Goal: Task Accomplishment & Management: Manage account settings

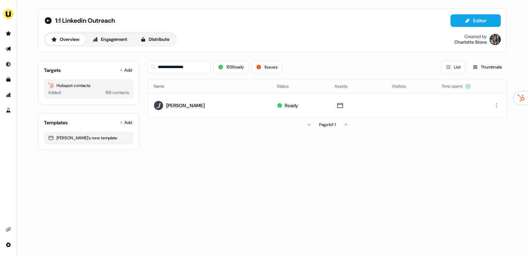
click at [2, 48] on li "side nav menu" at bounding box center [8, 48] width 16 height 11
click at [3, 49] on link "Go to outbound experience" at bounding box center [8, 48] width 11 height 11
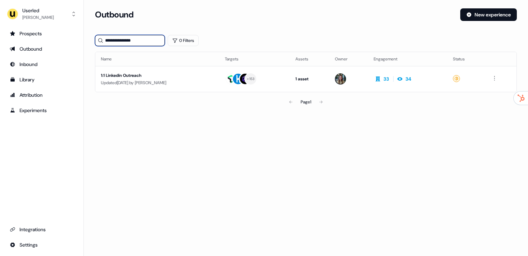
drag, startPoint x: 137, startPoint y: 41, endPoint x: 91, endPoint y: 40, distance: 45.4
click at [91, 40] on section "**********" at bounding box center [306, 68] width 444 height 120
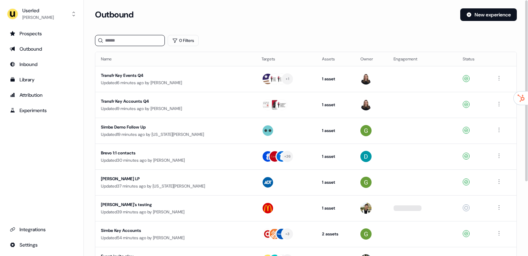
click at [243, 25] on div "Outbound New experience" at bounding box center [306, 18] width 422 height 21
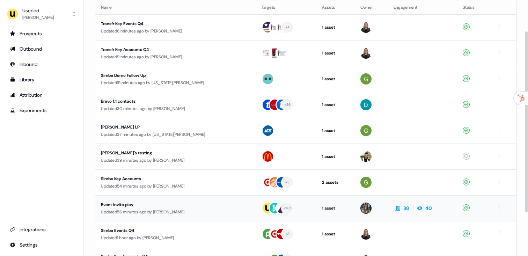
scroll to position [96, 0]
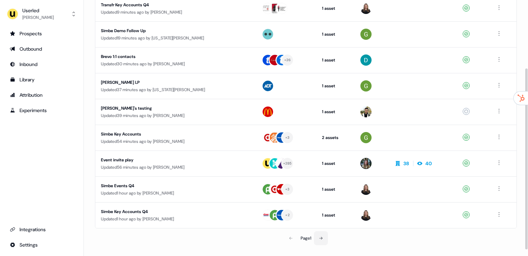
click at [320, 237] on icon at bounding box center [321, 238] width 4 height 4
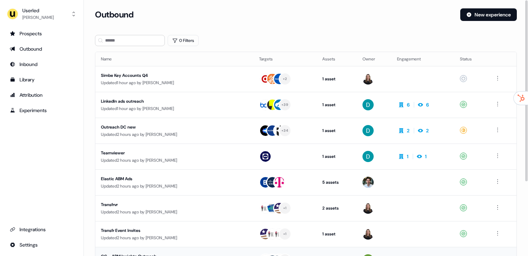
scroll to position [105, 0]
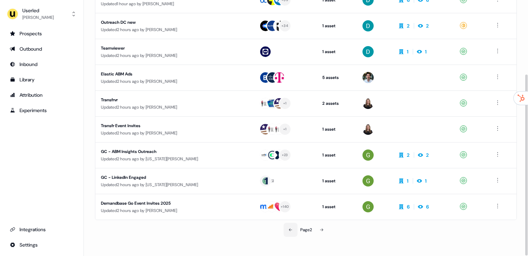
click at [291, 229] on icon at bounding box center [290, 229] width 3 height 3
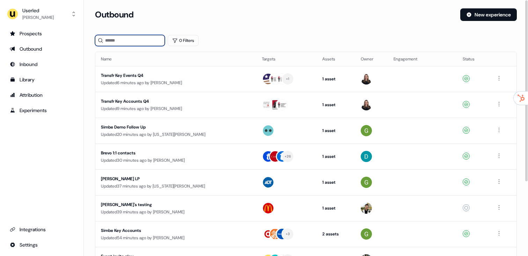
click at [116, 45] on input at bounding box center [130, 40] width 70 height 11
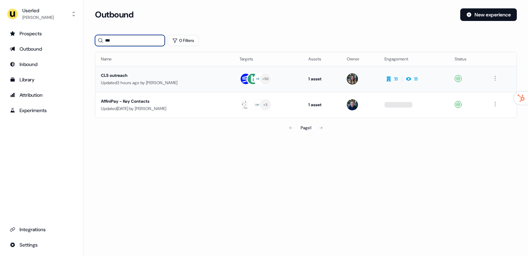
type input "***"
click at [132, 81] on div "Updated 3 hours ago by Charlotte Stone" at bounding box center [164, 82] width 127 height 7
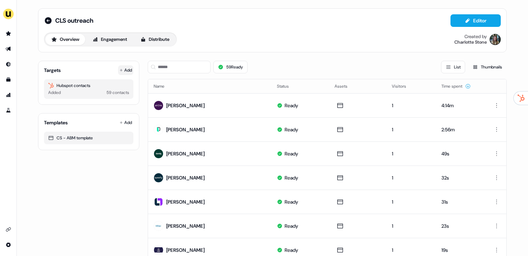
click at [126, 68] on button "Add" at bounding box center [125, 70] width 15 height 10
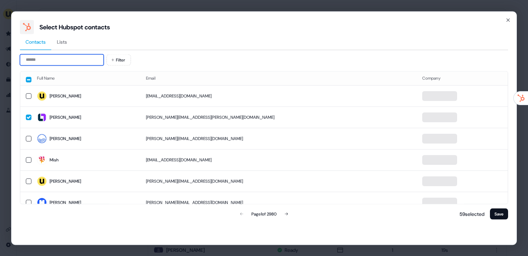
click at [60, 57] on input at bounding box center [62, 59] width 84 height 11
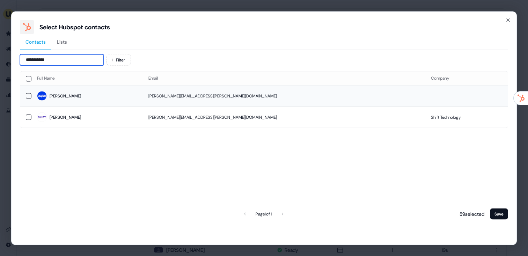
type input "**********"
click at [101, 93] on span "Michelle" at bounding box center [87, 96] width 100 height 10
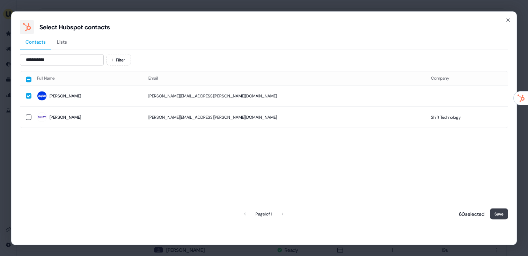
click at [498, 208] on button "Save" at bounding box center [499, 213] width 18 height 11
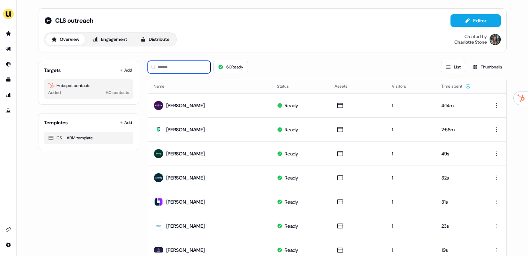
click at [176, 73] on input at bounding box center [179, 67] width 63 height 13
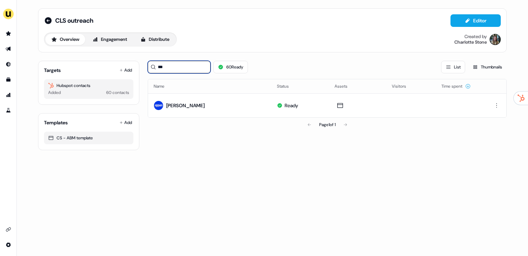
type input "***"
click at [329, 104] on td at bounding box center [358, 105] width 58 height 24
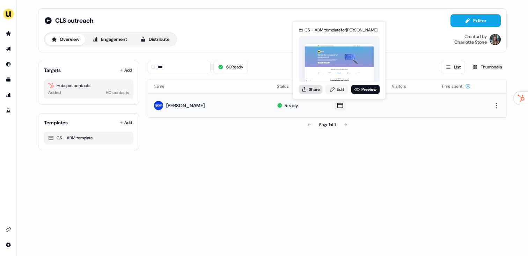
click at [313, 91] on button "Share" at bounding box center [311, 89] width 24 height 9
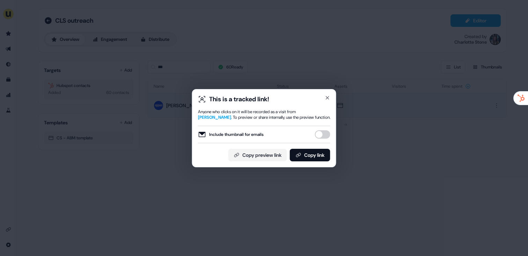
click at [327, 137] on button "Include thumbnail for emails" at bounding box center [322, 134] width 15 height 8
click at [314, 154] on button "Copy link" at bounding box center [310, 155] width 41 height 13
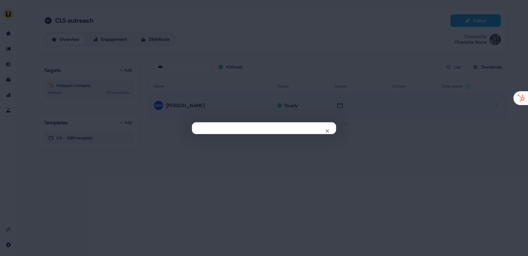
click at [336, 75] on div "Close" at bounding box center [264, 128] width 528 height 256
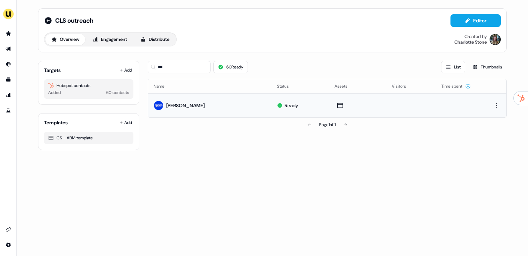
click at [15, 49] on li "side nav menu" at bounding box center [8, 48] width 16 height 11
click at [12, 49] on link "Go to outbound experience" at bounding box center [8, 48] width 11 height 11
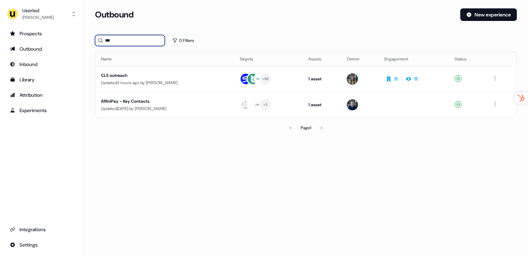
drag, startPoint x: 143, startPoint y: 41, endPoint x: 86, endPoint y: 40, distance: 57.3
click at [86, 40] on section "Loading... Outbound New experience *** 0 Filters Name Targets Assets Owner Enga…" at bounding box center [306, 81] width 444 height 146
paste input "**********"
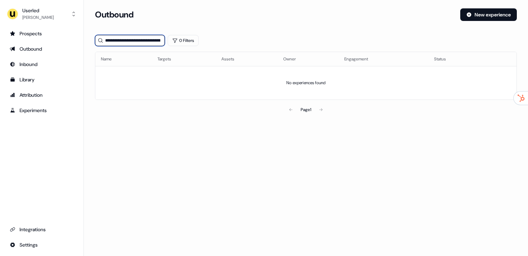
drag, startPoint x: 162, startPoint y: 42, endPoint x: 132, endPoint y: 39, distance: 29.8
click at [132, 39] on input "**********" at bounding box center [130, 40] width 70 height 11
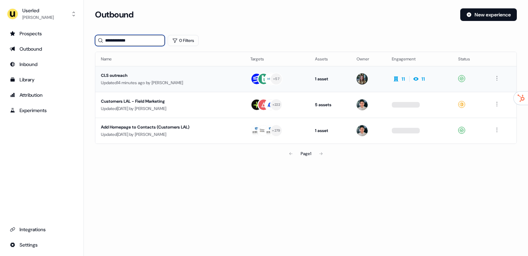
type input "**********"
click at [134, 79] on div "CLS outreach" at bounding box center [167, 75] width 132 height 7
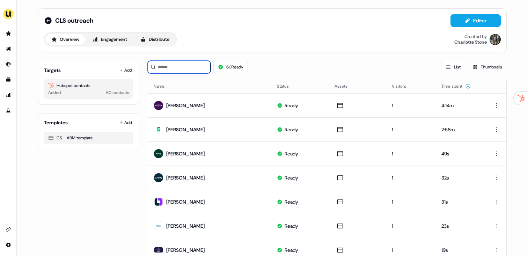
click at [181, 66] on input at bounding box center [179, 67] width 63 height 13
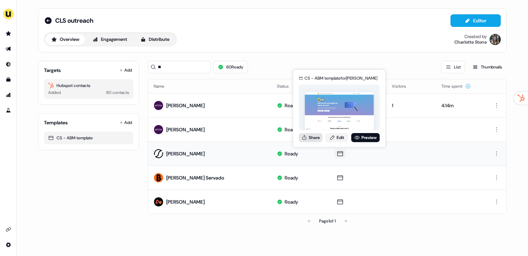
click at [309, 140] on button "Share" at bounding box center [311, 137] width 24 height 9
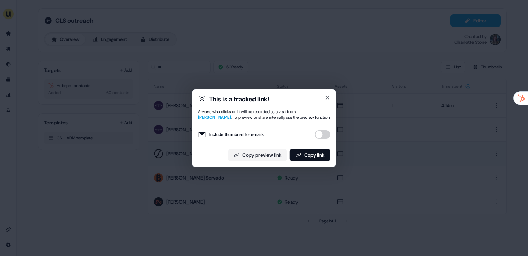
drag, startPoint x: 320, startPoint y: 139, endPoint x: 320, endPoint y: 148, distance: 9.1
click at [320, 139] on div "Include thumbnail for emails" at bounding box center [264, 134] width 132 height 17
click at [322, 128] on div "Include thumbnail for emails" at bounding box center [264, 134] width 132 height 17
click at [324, 133] on button "Include thumbnail for emails" at bounding box center [322, 134] width 15 height 8
click at [318, 152] on button "Copy link" at bounding box center [310, 155] width 41 height 13
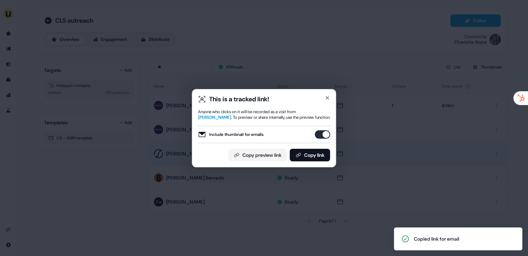
click at [133, 86] on div "This is a tracked link! Anyone who clicks on it will be recorded as a visit fro…" at bounding box center [264, 128] width 528 height 256
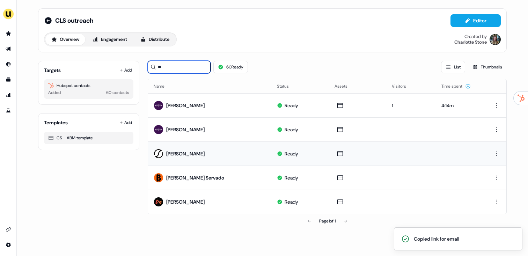
drag, startPoint x: 159, startPoint y: 63, endPoint x: 147, endPoint y: 64, distance: 11.9
click at [147, 64] on div "Targets Add Hubspot contacts Added 60 contacts Templates Add CS - ABM template …" at bounding box center [272, 141] width 469 height 173
paste input "******"
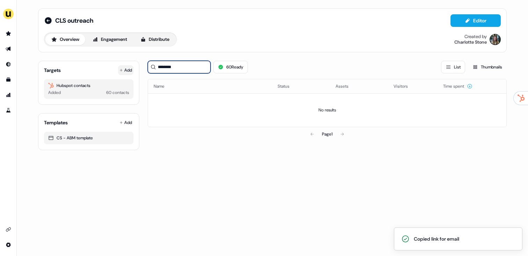
drag, startPoint x: 193, startPoint y: 70, endPoint x: 125, endPoint y: 69, distance: 67.4
click at [125, 69] on div "Targets Add Hubspot contacts Added 60 contacts Templates Add CS - ABM template …" at bounding box center [272, 102] width 469 height 95
paste input
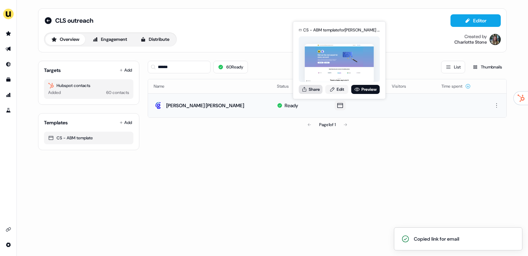
click at [318, 87] on button "Share" at bounding box center [311, 89] width 24 height 9
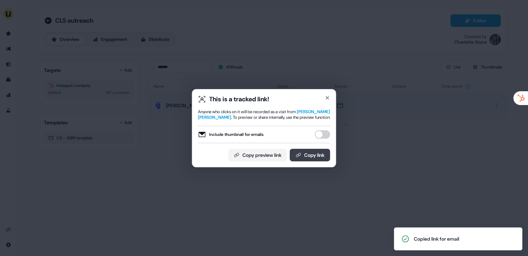
drag, startPoint x: 328, startPoint y: 137, endPoint x: 325, endPoint y: 153, distance: 15.5
click at [328, 138] on button "Include thumbnail for emails" at bounding box center [322, 134] width 15 height 8
click at [325, 153] on button "Copy link" at bounding box center [310, 155] width 41 height 13
click at [198, 70] on div "This is a tracked link! Anyone who clicks on it will be recorded as a visit fro…" at bounding box center [264, 128] width 528 height 256
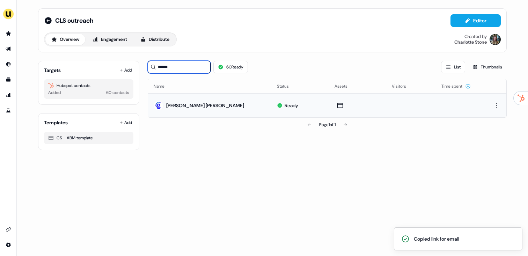
drag, startPoint x: 166, startPoint y: 69, endPoint x: 146, endPoint y: 68, distance: 19.6
click at [146, 68] on div "Targets Add Hubspot contacts Added 60 contacts Templates Add CS - ABM template …" at bounding box center [272, 102] width 469 height 95
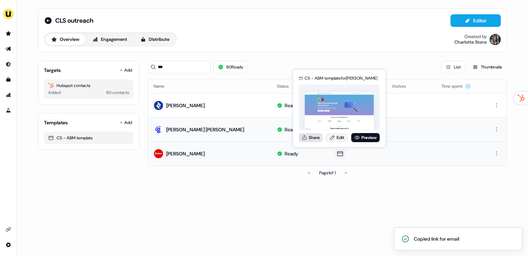
click at [309, 133] on button "Share" at bounding box center [311, 137] width 24 height 9
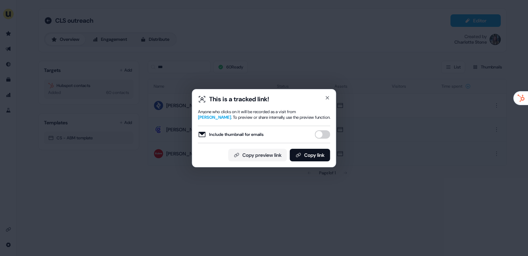
click at [323, 126] on div "This is a tracked link! Anyone who clicks on it will be recorded as a visit fro…" at bounding box center [264, 128] width 132 height 66
click at [322, 137] on button "Include thumbnail for emails" at bounding box center [322, 134] width 15 height 8
click at [321, 151] on button "Copy link" at bounding box center [310, 155] width 41 height 13
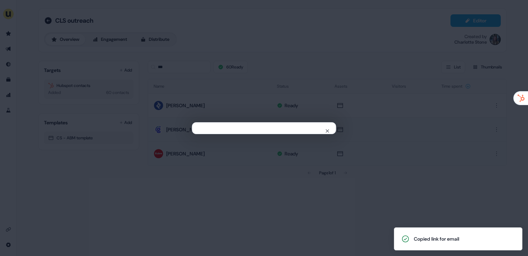
click at [234, 49] on div "Close" at bounding box center [264, 128] width 528 height 256
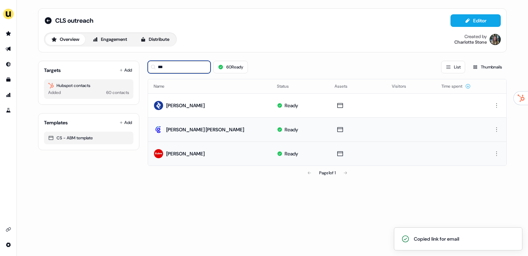
drag, startPoint x: 170, startPoint y: 69, endPoint x: 138, endPoint y: 65, distance: 32.7
click at [138, 65] on div "Targets Add Hubspot contacts Added 60 contacts Templates Add CS - ABM template …" at bounding box center [272, 117] width 469 height 125
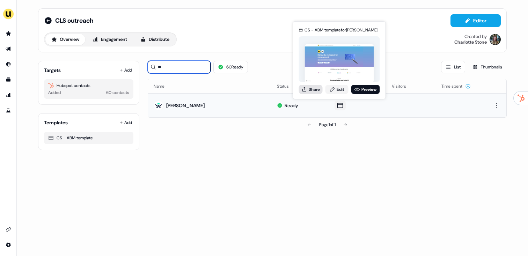
type input "**"
click at [313, 92] on button "Share" at bounding box center [311, 89] width 24 height 9
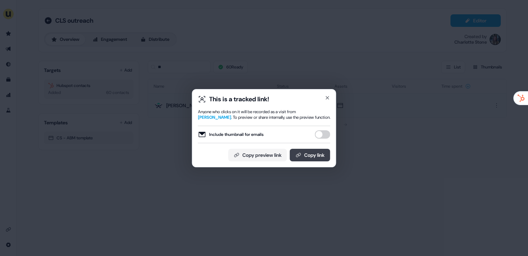
drag, startPoint x: 327, startPoint y: 135, endPoint x: 320, endPoint y: 149, distance: 15.5
click at [327, 135] on button "Include thumbnail for emails" at bounding box center [322, 134] width 15 height 8
click at [319, 151] on button "Copy link" at bounding box center [310, 155] width 41 height 13
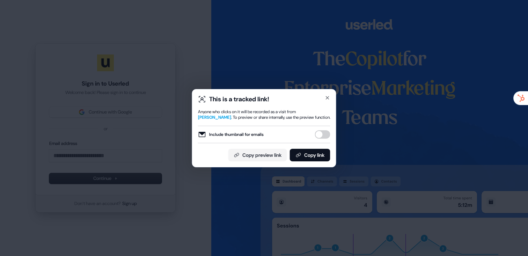
click at [213, 84] on div "This is a tracked link! Anyone who clicks on it will be recorded as a visit fro…" at bounding box center [264, 128] width 528 height 256
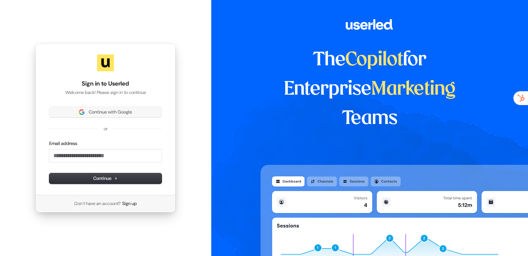
click at [143, 105] on div "Sign in to Userled Welcome back! Please sign in to continue Continue with Googl…" at bounding box center [105, 119] width 140 height 152
click at [142, 107] on button "Continue with Google" at bounding box center [105, 112] width 112 height 10
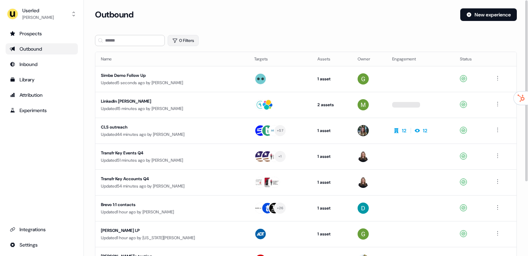
click at [187, 40] on button "0 Filters" at bounding box center [183, 40] width 31 height 11
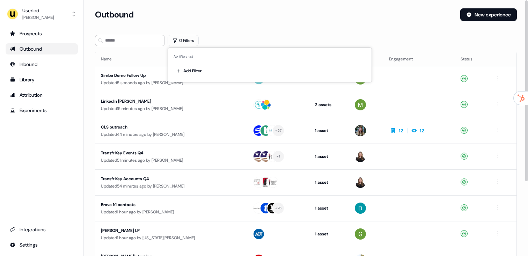
click at [215, 30] on section "Loading... Outbound New experience 0 Filters Name Targets Assets Owner Engageme…" at bounding box center [306, 184] width 444 height 353
click at [148, 130] on div "CLS outreach Updated 44 minutes ago by Charlotte Stone" at bounding box center [171, 131] width 140 height 14
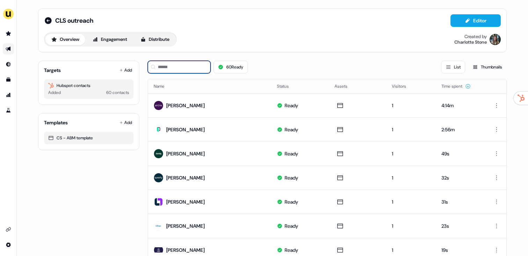
click at [191, 66] on input at bounding box center [179, 67] width 63 height 13
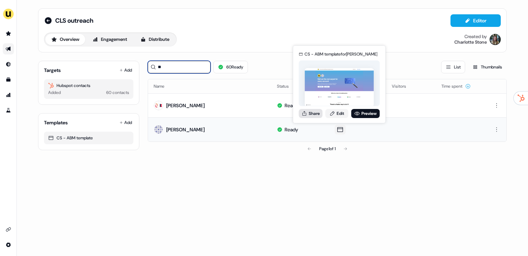
type input "**"
click at [317, 114] on button "Share" at bounding box center [311, 113] width 24 height 9
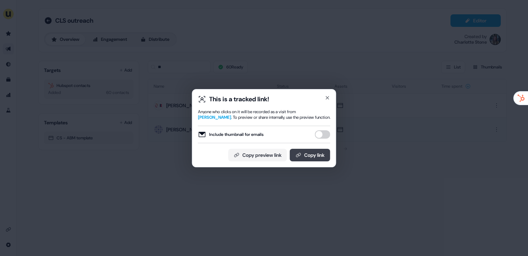
drag, startPoint x: 324, startPoint y: 132, endPoint x: 317, endPoint y: 149, distance: 19.0
click at [324, 132] on button "Include thumbnail for emails" at bounding box center [322, 134] width 15 height 8
drag, startPoint x: 317, startPoint y: 150, endPoint x: 343, endPoint y: 124, distance: 36.8
click at [316, 150] on button "Copy link" at bounding box center [310, 155] width 41 height 13
click at [285, 34] on div "This is a tracked link! Anyone who clicks on it will be recorded as a visit fro…" at bounding box center [264, 128] width 528 height 256
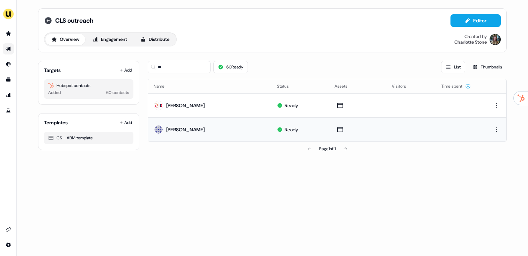
click at [45, 22] on icon at bounding box center [48, 20] width 7 height 7
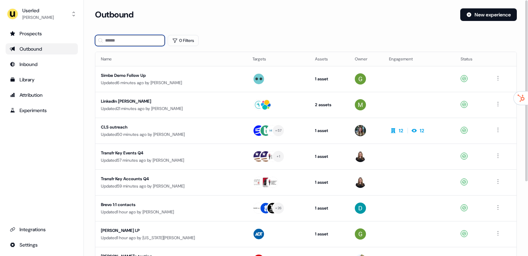
click at [148, 40] on input at bounding box center [130, 40] width 70 height 11
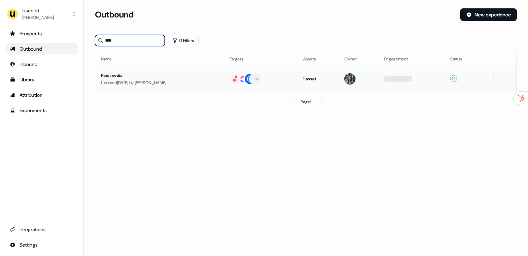
type input "****"
click at [159, 77] on div "Paid media" at bounding box center [160, 75] width 118 height 7
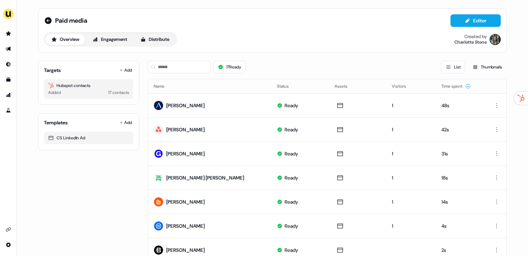
click at [161, 73] on div "17 Ready List Thumbnails" at bounding box center [327, 67] width 359 height 24
click at [169, 69] on input at bounding box center [179, 67] width 63 height 13
paste input "**********"
type input "**********"
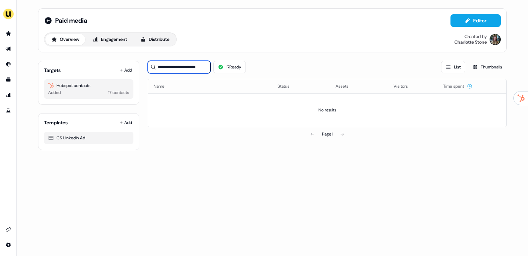
drag, startPoint x: 184, startPoint y: 67, endPoint x: 139, endPoint y: 63, distance: 45.2
click at [139, 63] on div "**********" at bounding box center [272, 102] width 469 height 95
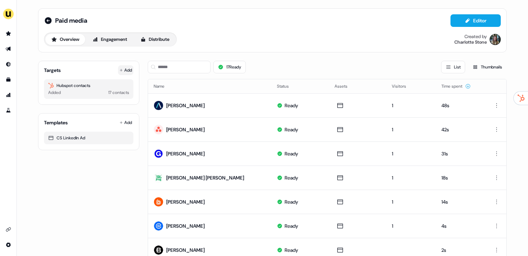
click at [128, 68] on button "Add" at bounding box center [125, 70] width 15 height 10
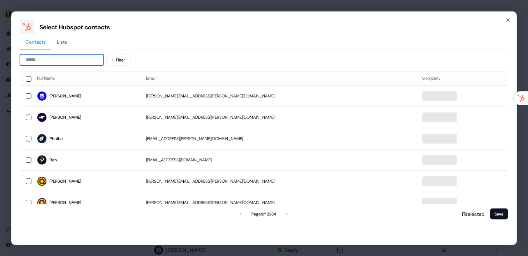
click at [89, 56] on input at bounding box center [62, 59] width 84 height 11
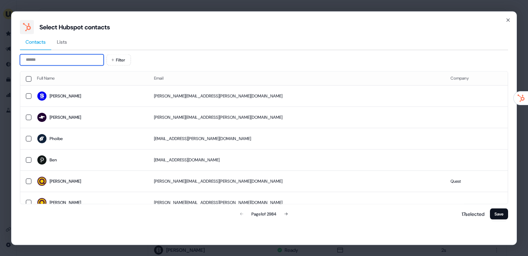
paste input "**********"
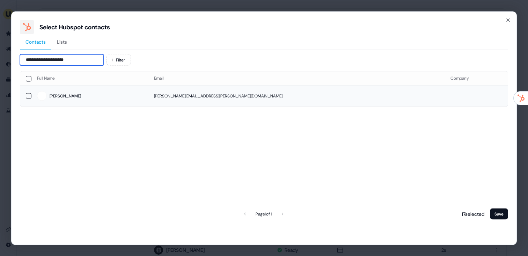
type input "**********"
click at [115, 89] on td "Noemí" at bounding box center [89, 95] width 117 height 21
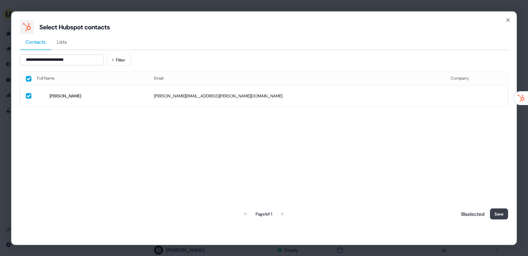
click at [496, 213] on button "Save" at bounding box center [499, 213] width 18 height 11
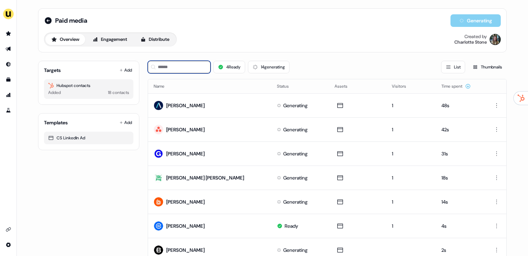
click at [198, 66] on input at bounding box center [179, 67] width 63 height 13
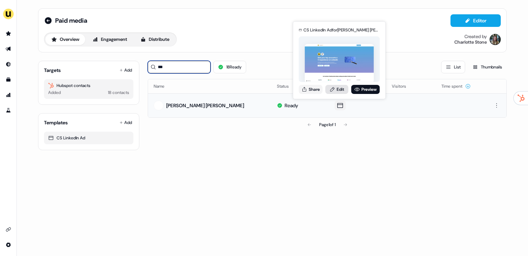
type input "***"
click at [338, 91] on link "Edit" at bounding box center [336, 89] width 23 height 9
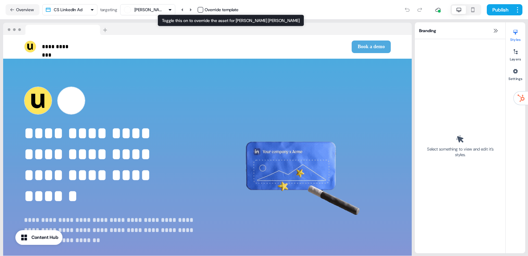
click at [203, 9] on button "button" at bounding box center [201, 10] width 6 height 6
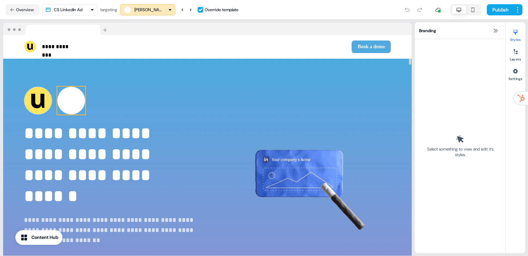
click at [67, 109] on img at bounding box center [71, 101] width 28 height 28
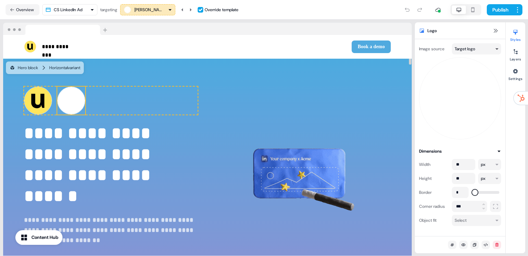
click at [471, 46] on html "**********" at bounding box center [264, 128] width 528 height 256
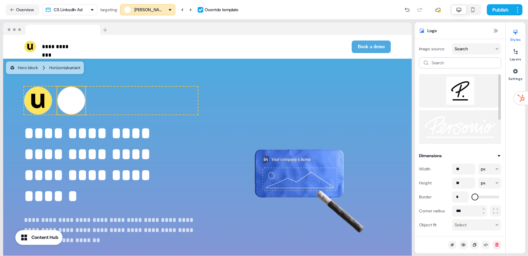
click at [461, 93] on img at bounding box center [460, 91] width 71 height 28
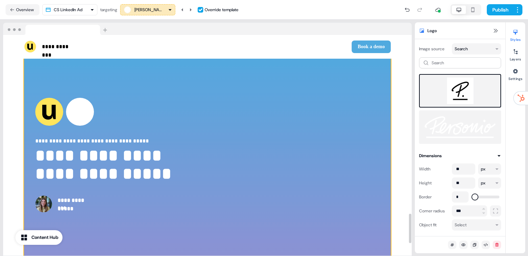
scroll to position [1333, 0]
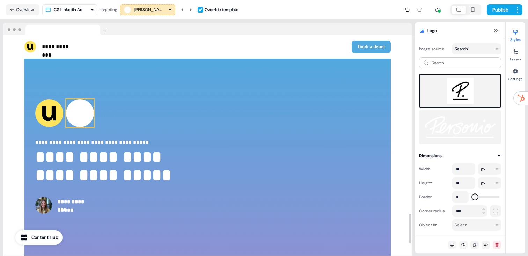
click at [73, 117] on img at bounding box center [80, 113] width 28 height 28
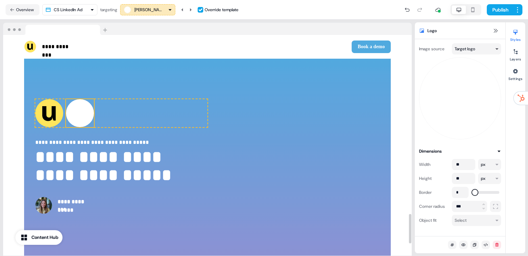
click at [465, 49] on html "**********" at bounding box center [264, 128] width 528 height 256
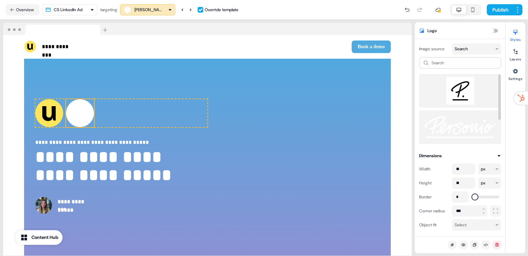
click at [463, 91] on img at bounding box center [460, 91] width 71 height 28
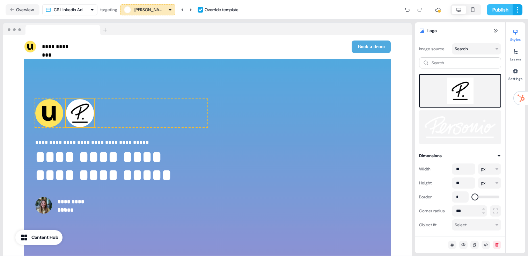
click at [499, 14] on button "Publish" at bounding box center [500, 9] width 26 height 11
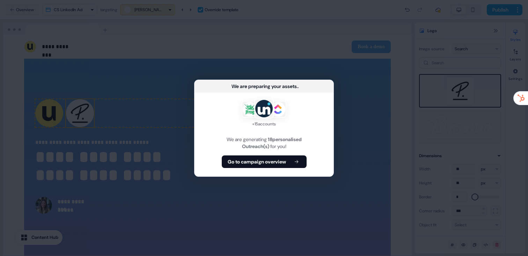
click at [277, 168] on div "+ 15 accounts We are generating 18 personalised Outreach(s) for you! Go to camp…" at bounding box center [264, 135] width 139 height 84
click at [279, 164] on b "Go to campaign overview" at bounding box center [257, 161] width 58 height 7
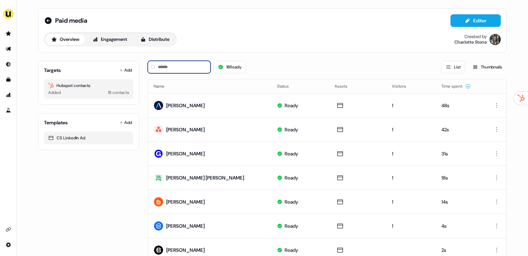
click at [180, 69] on input at bounding box center [179, 67] width 63 height 13
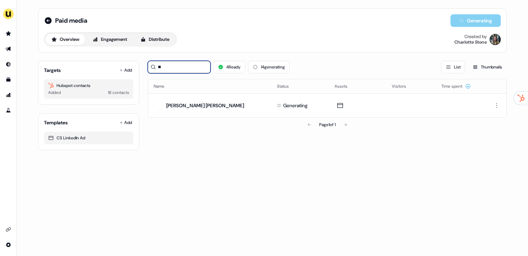
type input "**"
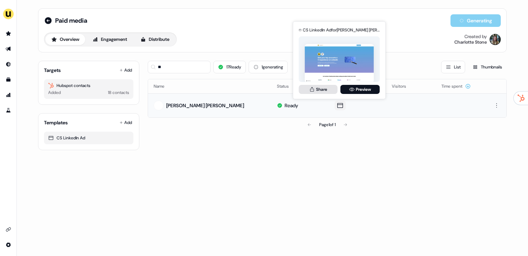
click at [304, 85] on button "Share" at bounding box center [318, 89] width 39 height 9
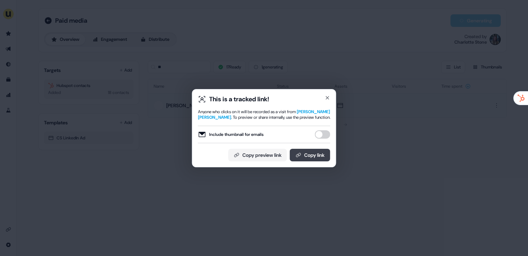
click at [314, 155] on button "Copy link" at bounding box center [310, 155] width 41 height 13
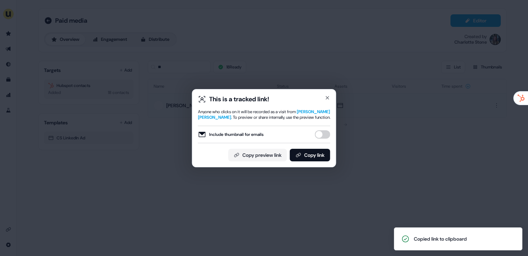
click at [218, 53] on div "This is a tracked link! Anyone who clicks on it will be recorded as a visit fro…" at bounding box center [264, 128] width 528 height 256
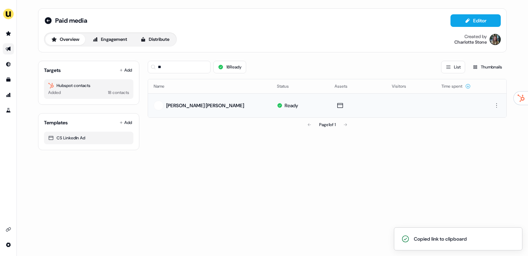
click at [9, 43] on link "Go to outbound experience" at bounding box center [8, 48] width 11 height 11
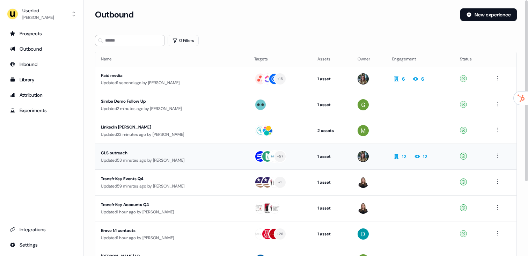
click at [153, 160] on div "Updated 53 minutes ago by Charlotte Stone" at bounding box center [172, 160] width 142 height 7
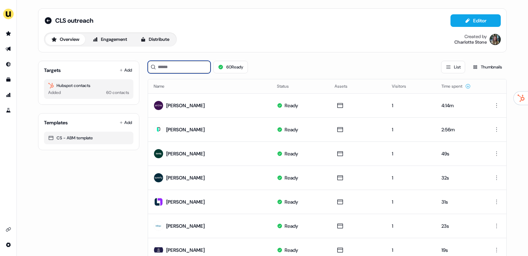
click at [174, 65] on input at bounding box center [179, 67] width 63 height 13
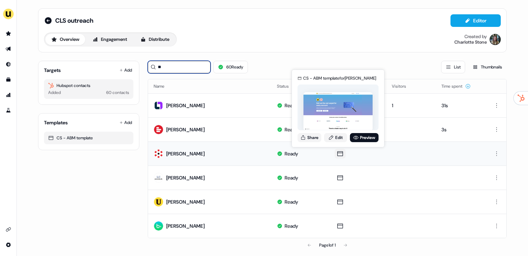
type input "**"
click at [301, 133] on div "CS - ABM template for Daniel Lucendo Share Edit Preview" at bounding box center [338, 108] width 84 height 73
click at [313, 143] on div "CS - ABM template for Daniel Lucendo Share Edit Preview" at bounding box center [338, 108] width 84 height 73
click at [313, 138] on button "Share" at bounding box center [310, 137] width 24 height 9
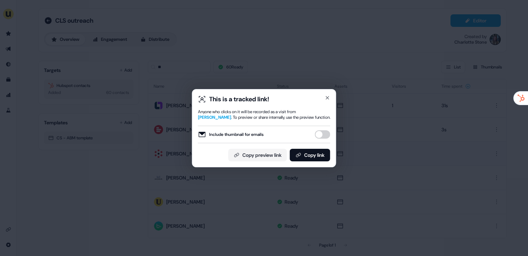
click at [318, 140] on div "Include thumbnail for emails" at bounding box center [264, 134] width 132 height 17
click at [320, 137] on button "Include thumbnail for emails" at bounding box center [322, 134] width 15 height 8
click at [317, 150] on button "Copy link" at bounding box center [310, 155] width 41 height 13
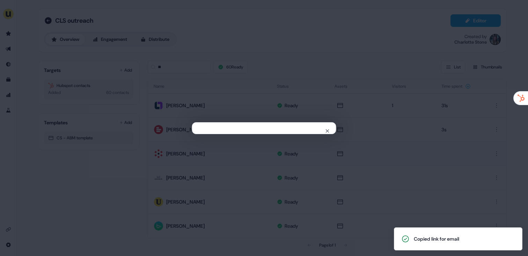
click at [270, 59] on div "Close" at bounding box center [264, 128] width 528 height 256
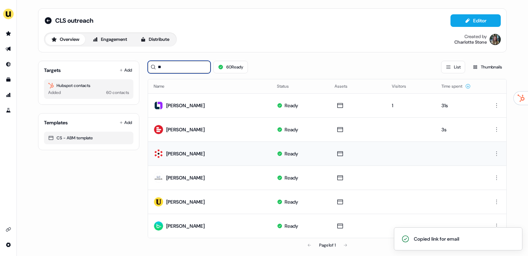
drag, startPoint x: 186, startPoint y: 67, endPoint x: 141, endPoint y: 63, distance: 45.9
click at [141, 63] on div "Targets Add Hubspot contacts Added 60 contacts Templates Add CS - ABM template …" at bounding box center [272, 153] width 469 height 197
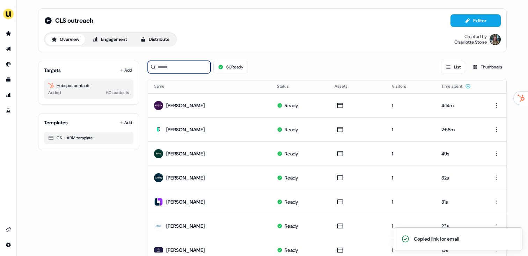
type input "*"
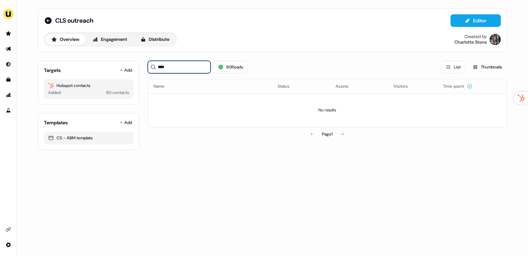
type input "****"
click at [125, 69] on button "Add" at bounding box center [125, 70] width 15 height 10
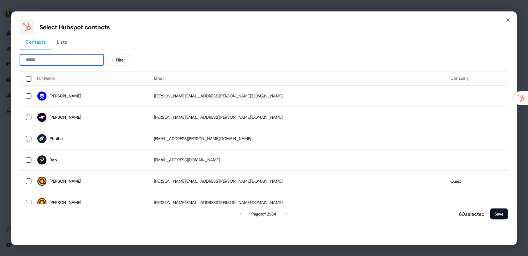
click at [53, 59] on input at bounding box center [62, 59] width 84 height 11
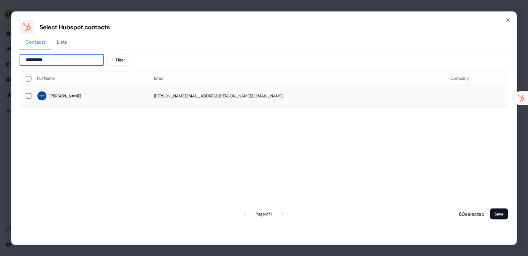
type input "**********"
click at [94, 96] on span "Paul" at bounding box center [90, 96] width 106 height 10
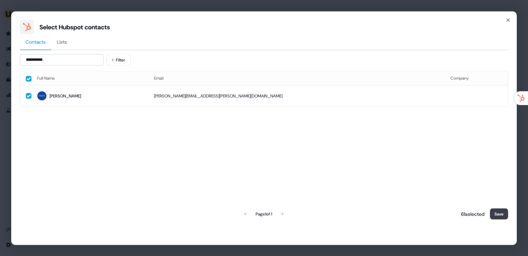
click at [495, 214] on button "Save" at bounding box center [499, 213] width 18 height 11
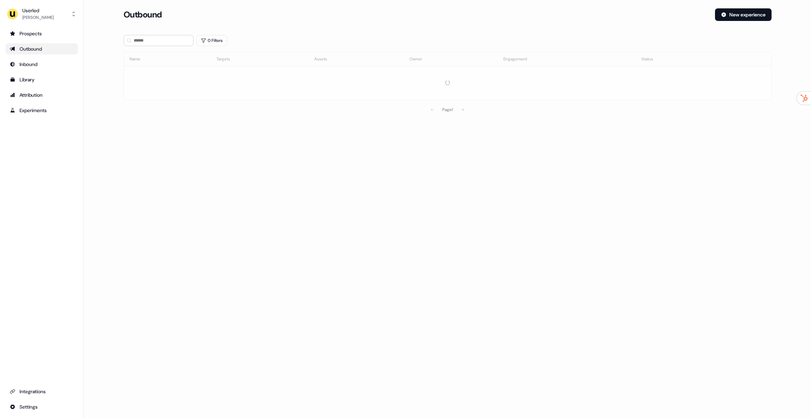
click at [156, 29] on section "Loading... Outbound New experience 0 Filters Name Targets Assets Owner Engageme…" at bounding box center [447, 72] width 670 height 128
click at [155, 36] on input at bounding box center [159, 40] width 70 height 11
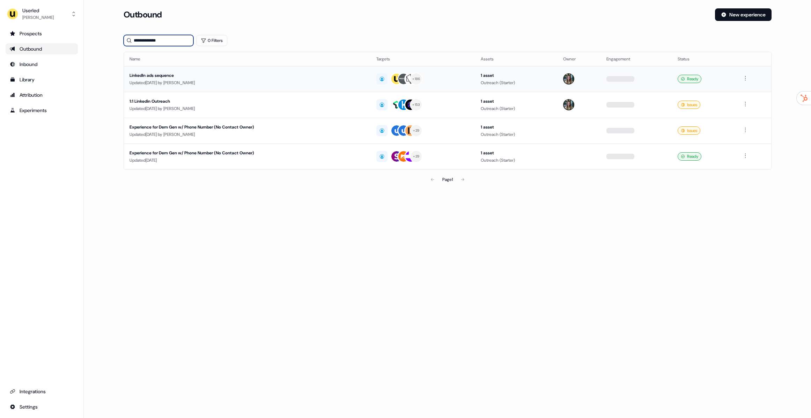
type input "**********"
click at [225, 78] on div "LinkedIn ads sequence" at bounding box center [231, 75] width 203 height 7
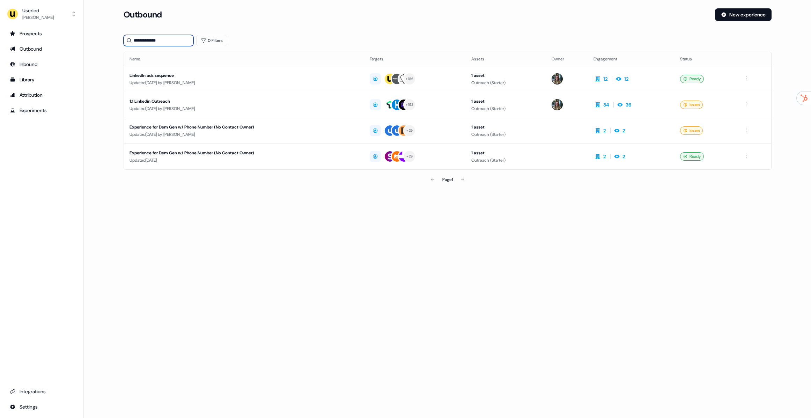
drag, startPoint x: 168, startPoint y: 40, endPoint x: 131, endPoint y: 37, distance: 37.5
click at [131, 37] on div "**********" at bounding box center [159, 40] width 70 height 11
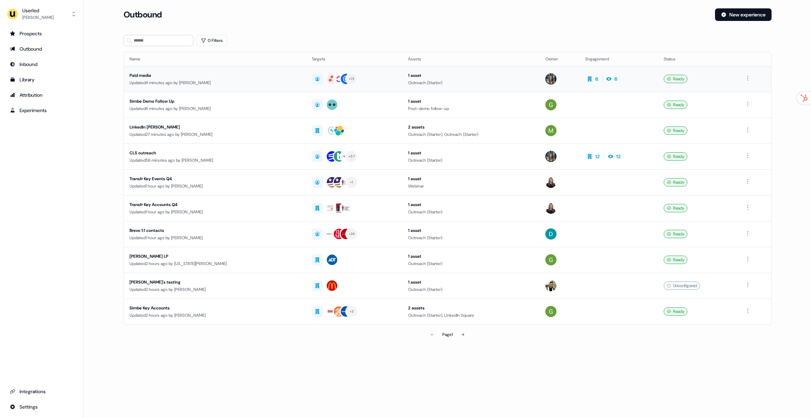
click at [165, 85] on div "Updated 4 minutes ago by Charlotte Stone" at bounding box center [215, 82] width 171 height 7
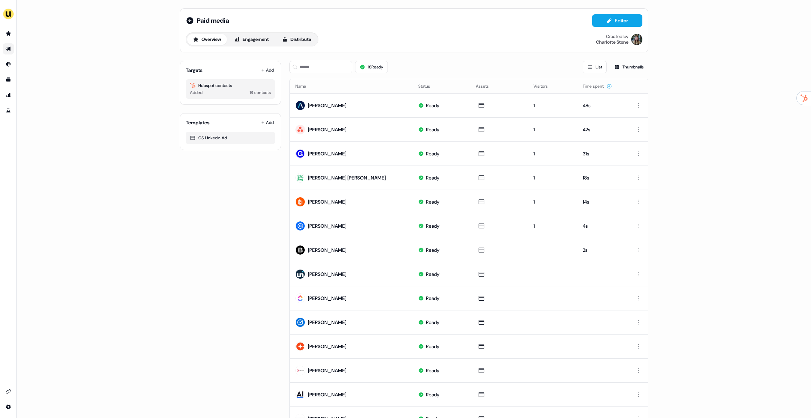
click at [263, 63] on div "Targets Add Hubspot contacts Added 18 contacts" at bounding box center [230, 83] width 101 height 44
click at [270, 72] on button "Add" at bounding box center [267, 70] width 15 height 10
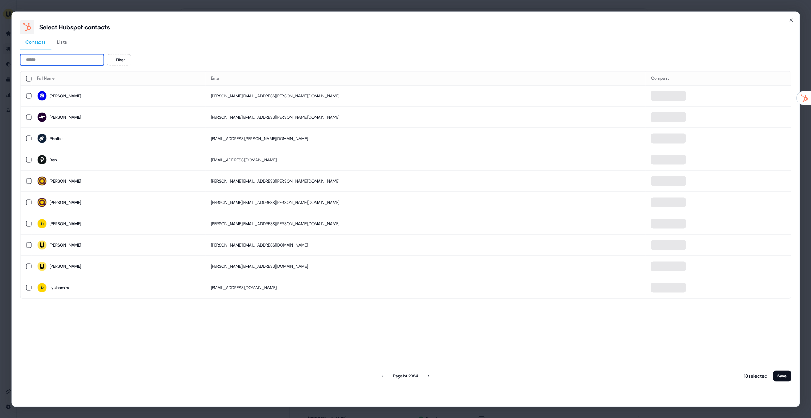
click at [91, 60] on input at bounding box center [62, 59] width 84 height 11
paste input "**********"
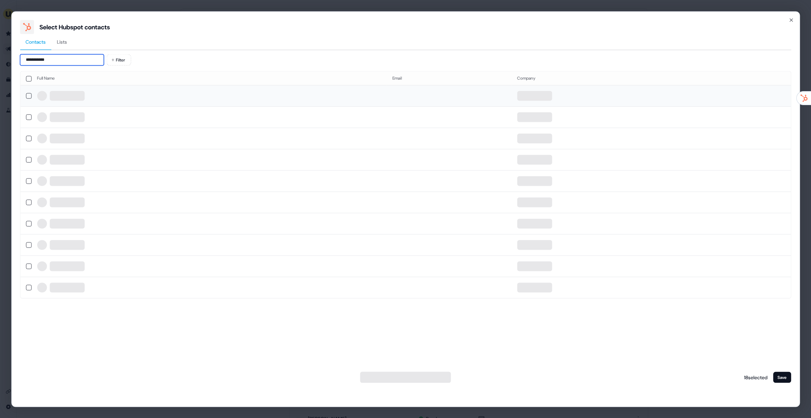
type input "**********"
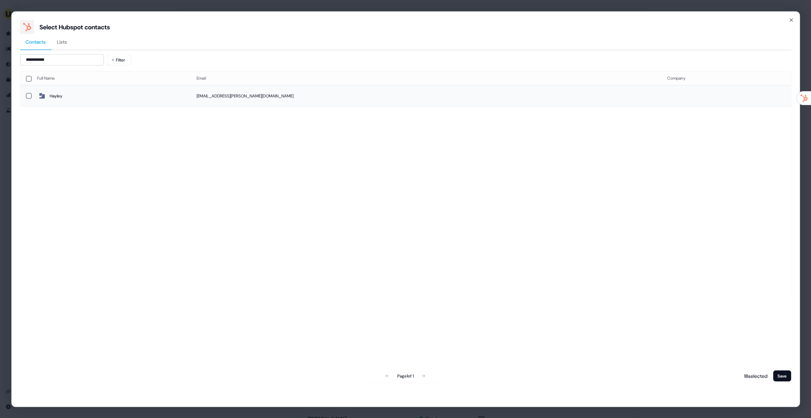
click at [111, 88] on td "Hayley" at bounding box center [111, 95] width 160 height 21
click at [783, 379] on button "Save" at bounding box center [782, 375] width 18 height 11
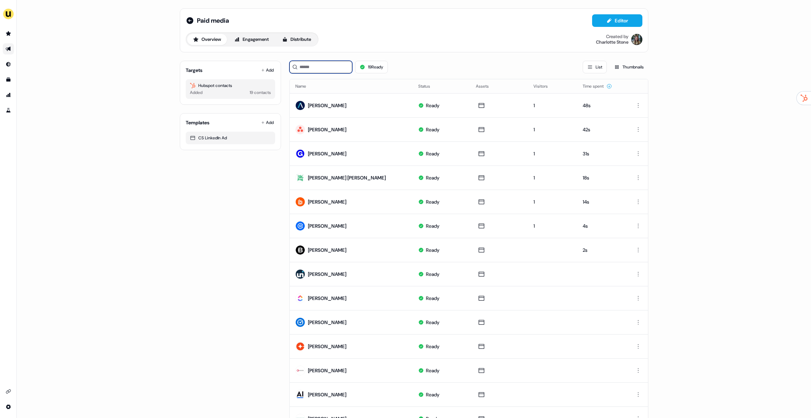
click at [324, 68] on input at bounding box center [321, 67] width 63 height 13
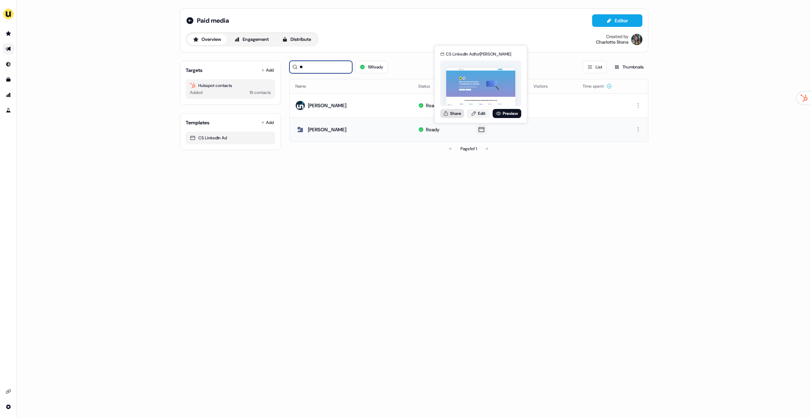
type input "**"
click at [444, 114] on icon at bounding box center [446, 114] width 6 height 6
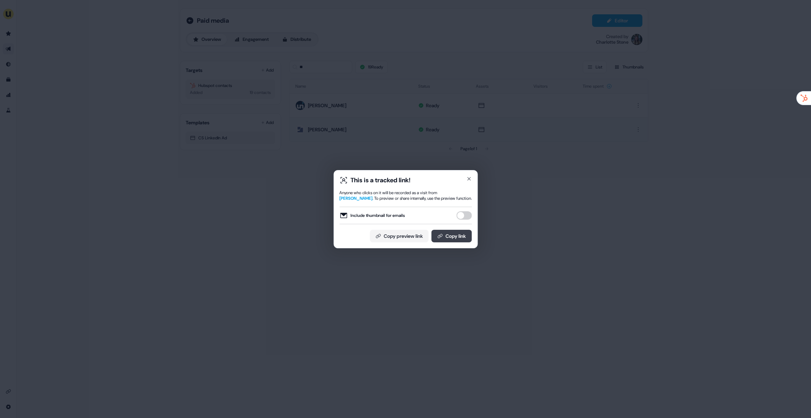
click at [456, 233] on button "Copy link" at bounding box center [451, 236] width 41 height 13
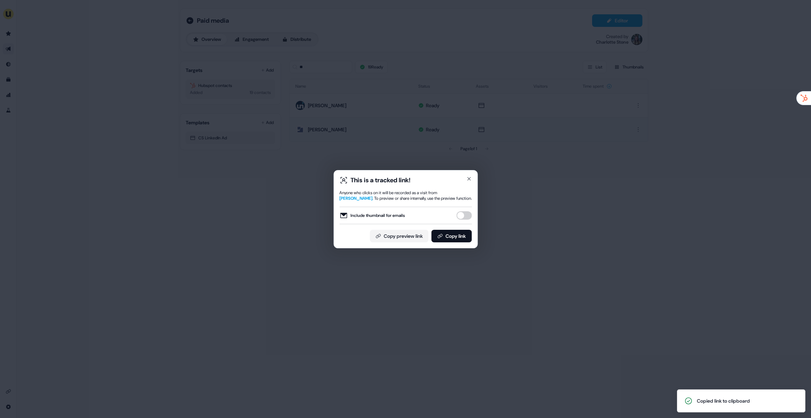
click at [404, 134] on div "This is a tracked link! Anyone who clicks on it will be recorded as a visit fro…" at bounding box center [405, 209] width 811 height 418
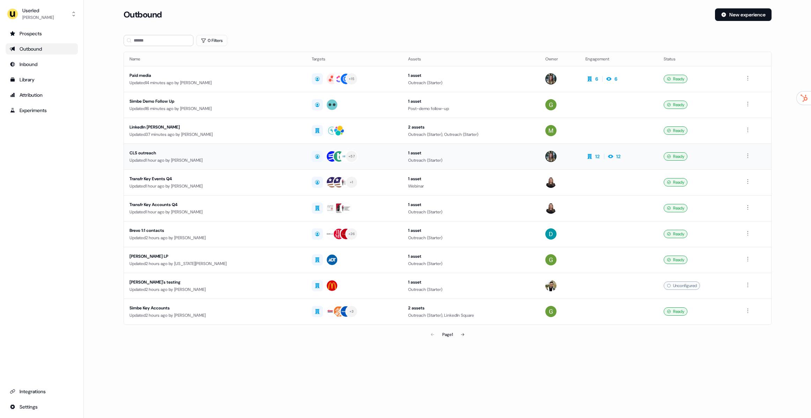
click at [212, 157] on div "Updated 1 hour ago by Charlotte Stone" at bounding box center [215, 160] width 171 height 7
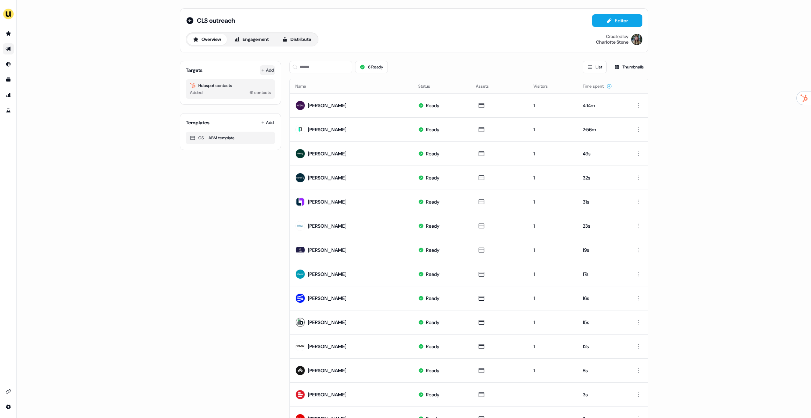
click at [269, 67] on button "Add" at bounding box center [267, 70] width 15 height 10
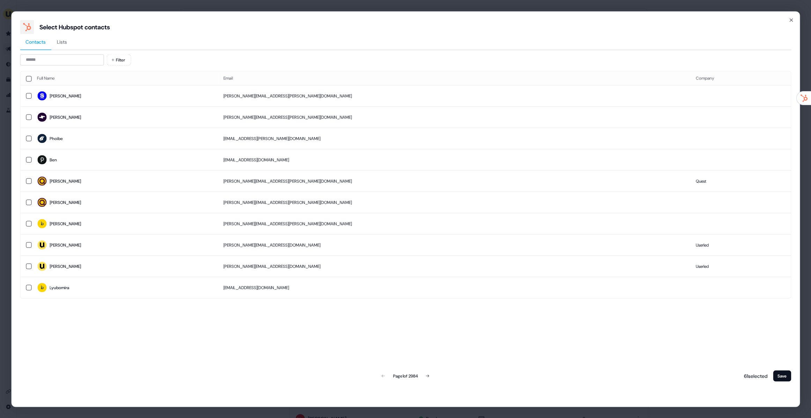
click at [119, 53] on div "Contacts Lists Filter Full Name Email Company Molly molly.voska@siriusxm.com Om…" at bounding box center [405, 208] width 771 height 349
click at [98, 61] on input at bounding box center [62, 59] width 84 height 11
paste input "**********"
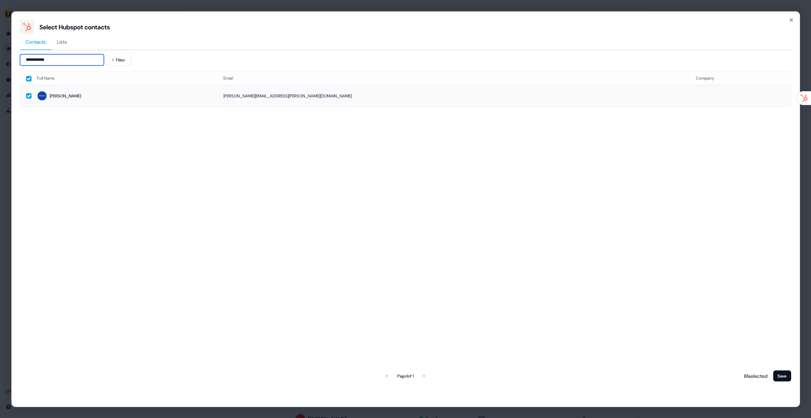
type input "**********"
click at [120, 97] on span "Paul" at bounding box center [124, 96] width 175 height 10
click at [690, 105] on td at bounding box center [740, 95] width 101 height 21
click at [789, 19] on icon "button" at bounding box center [792, 20] width 6 height 6
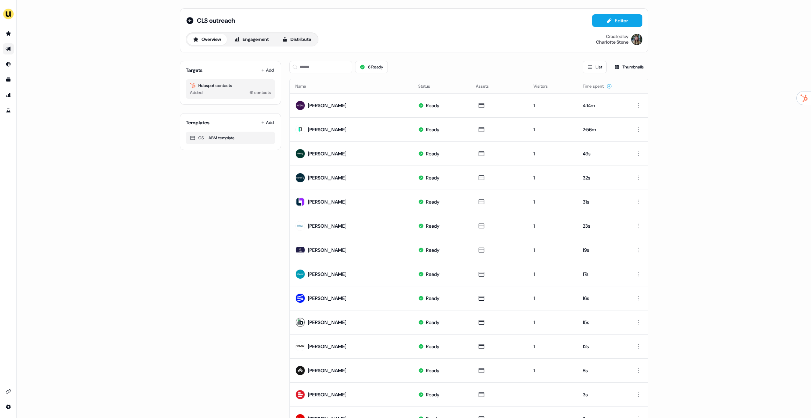
click at [324, 84] on th "Name" at bounding box center [351, 86] width 123 height 14
click at [320, 79] on div "61 Ready List Thumbnails" at bounding box center [469, 67] width 359 height 24
click at [334, 70] on input at bounding box center [321, 67] width 63 height 13
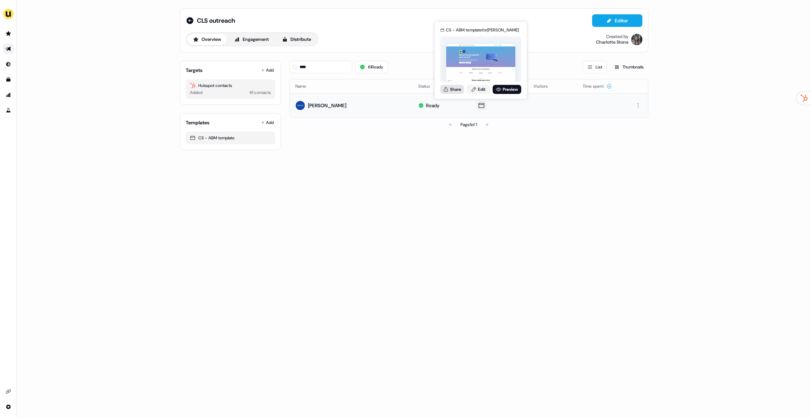
click at [454, 89] on button "Share" at bounding box center [452, 89] width 24 height 9
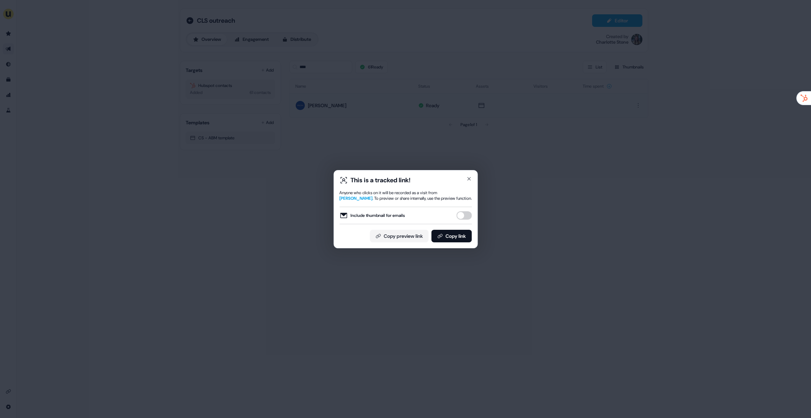
click at [465, 215] on button "Include thumbnail for emails" at bounding box center [463, 215] width 15 height 8
click at [461, 235] on button "Copy link" at bounding box center [451, 236] width 41 height 13
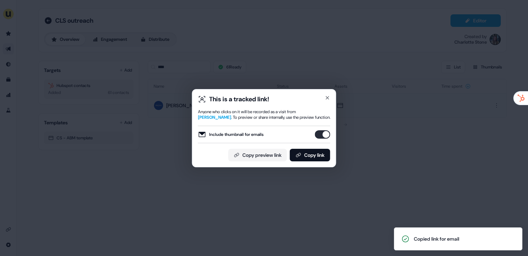
click at [175, 71] on div "This is a tracked link! Anyone who clicks on it will be recorded as a visit fro…" at bounding box center [264, 128] width 528 height 256
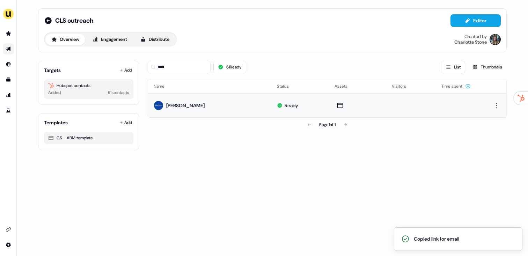
drag, startPoint x: 172, startPoint y: 60, endPoint x: 191, endPoint y: 69, distance: 21.4
click at [191, 69] on div "**** 61 Ready List Thumbnails" at bounding box center [327, 67] width 359 height 24
drag, startPoint x: 191, startPoint y: 67, endPoint x: 134, endPoint y: 69, distance: 56.9
click at [134, 69] on div "Targets Add Hubspot contacts Added 61 contacts Templates Add CS - ABM template …" at bounding box center [272, 102] width 469 height 95
paste input "********"
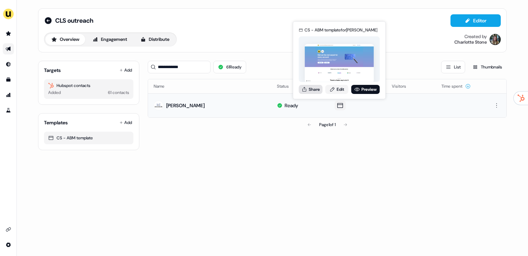
click at [312, 89] on button "Share" at bounding box center [311, 89] width 24 height 9
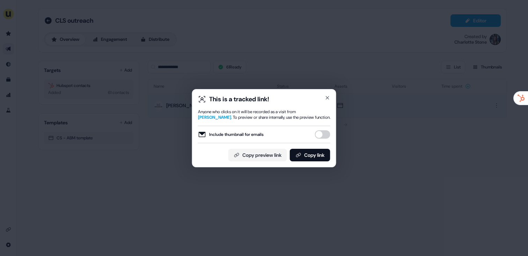
click at [322, 134] on button "Include thumbnail for emails" at bounding box center [322, 134] width 15 height 8
click at [318, 153] on button "Copy link" at bounding box center [310, 155] width 41 height 13
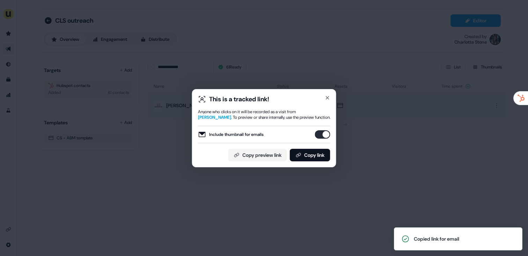
click at [154, 83] on div "This is a tracked link! Anyone who clicks on it will be recorded as a visit fro…" at bounding box center [264, 128] width 528 height 256
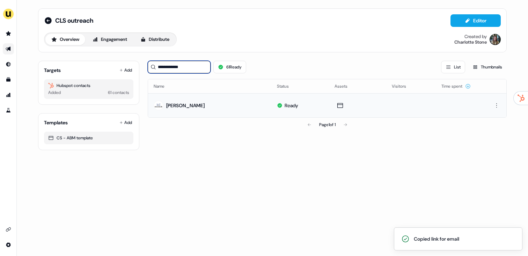
drag, startPoint x: 197, startPoint y: 66, endPoint x: 145, endPoint y: 66, distance: 51.3
click at [145, 66] on div "**********" at bounding box center [272, 102] width 469 height 95
paste input
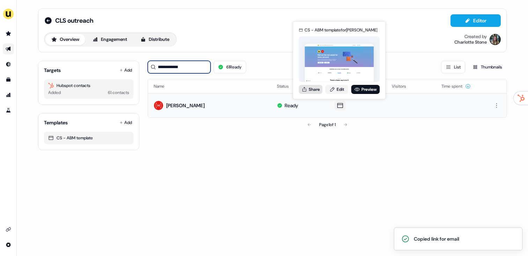
type input "**********"
click at [302, 90] on icon at bounding box center [305, 90] width 6 height 6
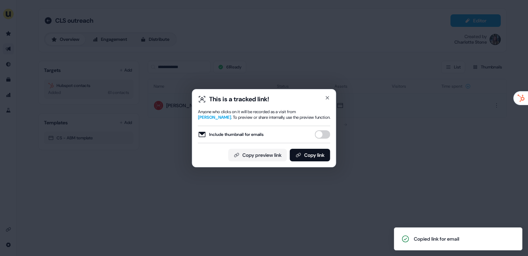
click at [320, 135] on button "Include thumbnail for emails" at bounding box center [322, 134] width 15 height 8
click at [317, 152] on button "Copy link" at bounding box center [310, 155] width 41 height 13
click at [308, 155] on button "Copy link" at bounding box center [310, 155] width 41 height 13
click at [132, 92] on div "This is a tracked link! Anyone who clicks on it will be recorded as a visit fro…" at bounding box center [264, 128] width 528 height 256
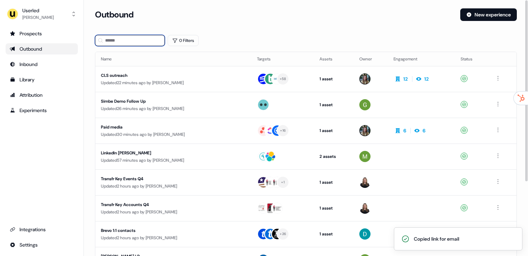
click at [124, 40] on input at bounding box center [130, 40] width 70 height 11
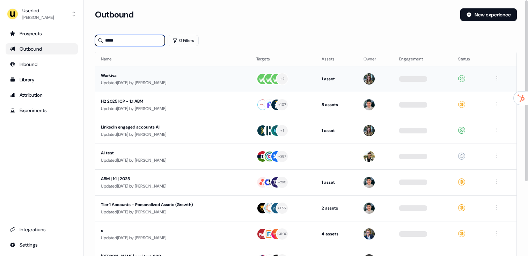
type input "*****"
click at [133, 79] on div "Workiva" at bounding box center [167, 75] width 132 height 7
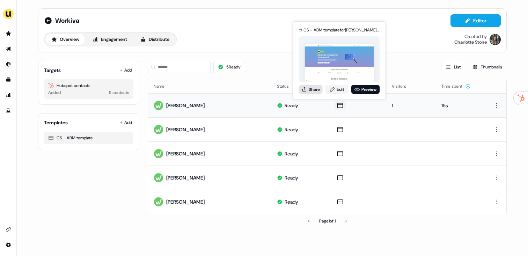
click at [316, 90] on button "Share" at bounding box center [311, 89] width 24 height 9
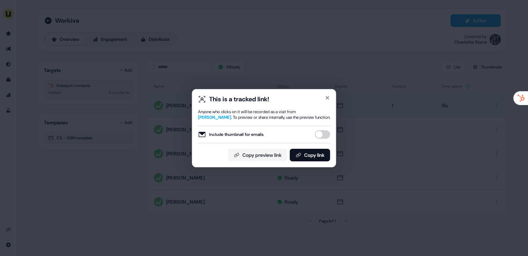
click at [322, 137] on button "Include thumbnail for emails" at bounding box center [322, 134] width 15 height 8
drag, startPoint x: 319, startPoint y: 153, endPoint x: 229, endPoint y: 54, distance: 133.0
click at [319, 152] on button "Copy link" at bounding box center [310, 155] width 41 height 13
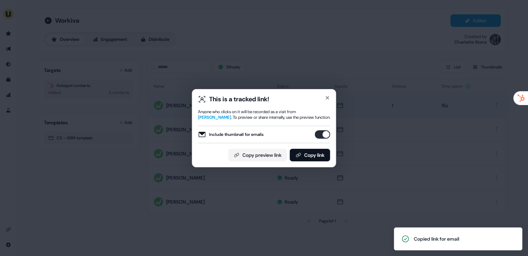
drag, startPoint x: 47, startPoint y: 15, endPoint x: 29, endPoint y: 1, distance: 23.2
click at [47, 15] on div "This is a tracked link! Anyone who clicks on it will be recorded as a visit fro…" at bounding box center [264, 128] width 528 height 256
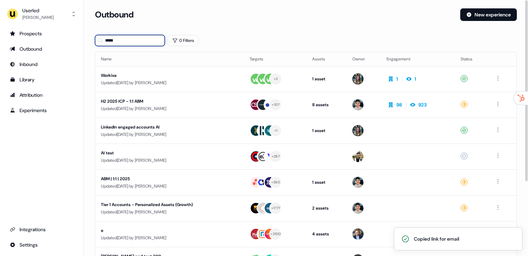
drag, startPoint x: 145, startPoint y: 40, endPoint x: 102, endPoint y: 37, distance: 43.7
click at [102, 37] on div "*****" at bounding box center [130, 40] width 70 height 11
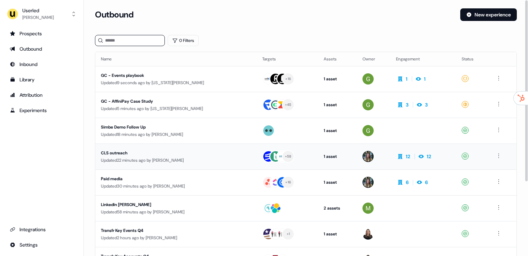
click at [179, 146] on td "CLS outreach Updated 22 minutes ago by Charlotte Stone" at bounding box center [175, 157] width 161 height 26
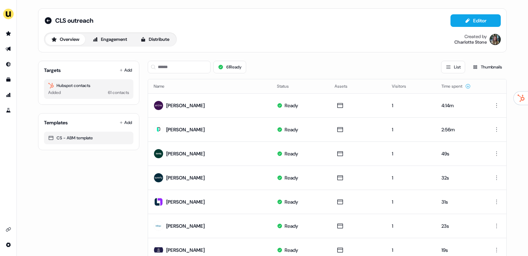
click at [191, 59] on div "61 Ready List Thumbnails" at bounding box center [327, 67] width 359 height 24
click at [189, 60] on div "61 Ready List Thumbnails" at bounding box center [327, 67] width 359 height 24
click at [188, 64] on input at bounding box center [179, 67] width 63 height 13
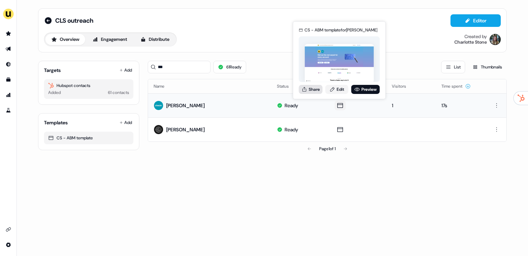
click at [308, 90] on button "Share" at bounding box center [311, 89] width 24 height 9
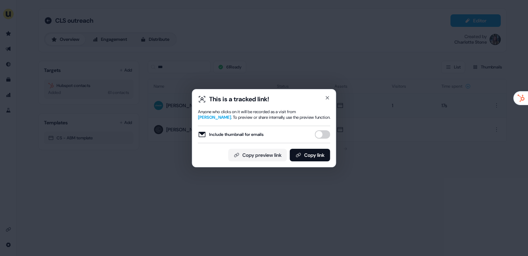
drag, startPoint x: 329, startPoint y: 135, endPoint x: 324, endPoint y: 145, distance: 10.3
click at [329, 137] on button "Include thumbnail for emails" at bounding box center [322, 134] width 15 height 8
click at [323, 148] on div "This is a tracked link! Anyone who clicks on it will be recorded as a visit fro…" at bounding box center [264, 128] width 132 height 66
drag, startPoint x: 320, startPoint y: 153, endPoint x: 292, endPoint y: 87, distance: 71.0
click at [320, 153] on button "Copy link" at bounding box center [310, 155] width 41 height 13
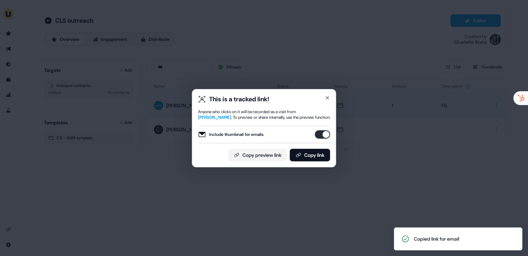
click at [237, 67] on div "This is a tracked link! Anyone who clicks on it will be recorded as a visit fro…" at bounding box center [264, 128] width 528 height 256
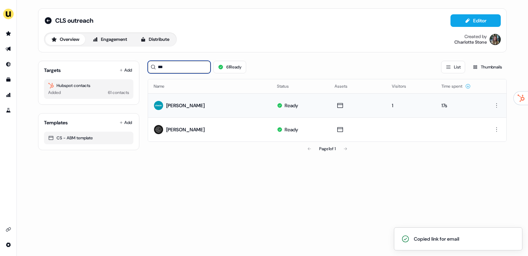
drag, startPoint x: 167, startPoint y: 66, endPoint x: 149, endPoint y: 65, distance: 18.2
click at [149, 65] on input "***" at bounding box center [179, 67] width 63 height 13
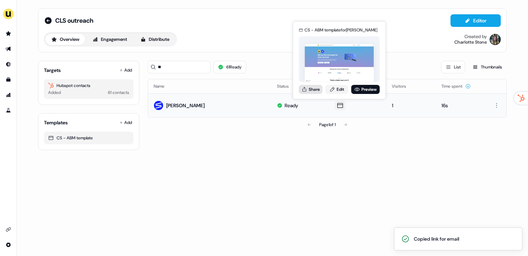
click at [309, 88] on button "Share" at bounding box center [311, 89] width 24 height 9
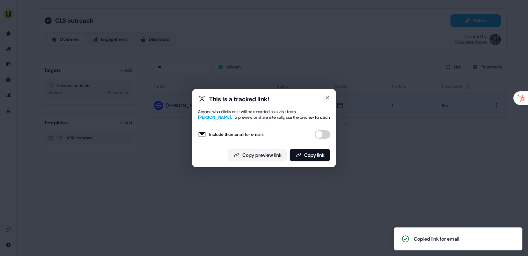
click at [321, 146] on div "This is a tracked link! Anyone who clicks on it will be recorded as a visit fro…" at bounding box center [264, 128] width 132 height 66
click at [322, 142] on div "Include thumbnail for emails" at bounding box center [264, 134] width 132 height 17
click at [323, 133] on button "Include thumbnail for emails" at bounding box center [322, 134] width 15 height 8
click at [317, 153] on button "Copy link" at bounding box center [310, 155] width 41 height 13
click at [276, 62] on div "This is a tracked link! Anyone who clicks on it will be recorded as a visit fro…" at bounding box center [264, 128] width 528 height 256
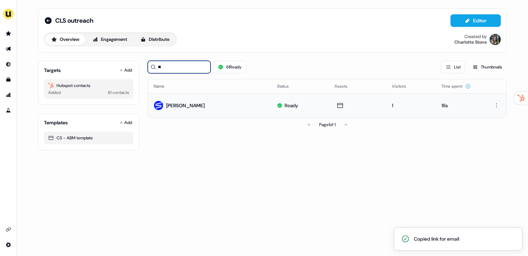
drag, startPoint x: 183, startPoint y: 70, endPoint x: 139, endPoint y: 66, distance: 43.4
click at [140, 67] on div "Targets Add Hubspot contacts Added 61 contacts Templates Add CS - ABM template …" at bounding box center [272, 102] width 469 height 95
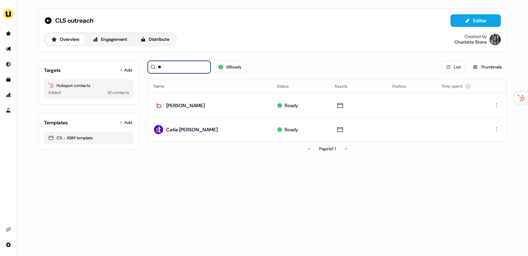
type input "**"
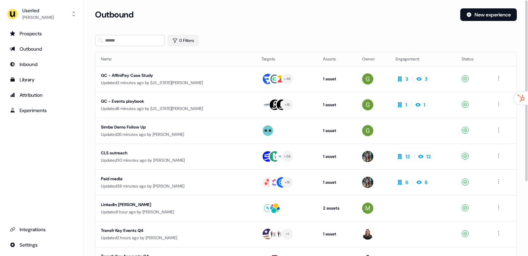
click at [188, 37] on button "0 Filters" at bounding box center [183, 40] width 31 height 11
click at [197, 72] on html "For the best experience switch devices to a bigger screen. Go to Userled.io Use…" at bounding box center [264, 128] width 528 height 256
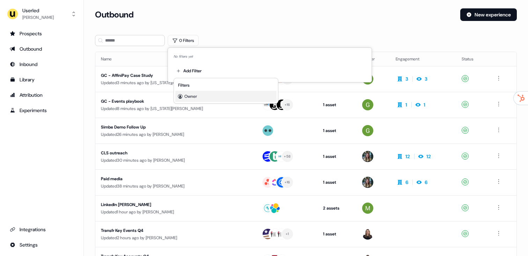
click at [196, 102] on div "Owner" at bounding box center [225, 96] width 101 height 11
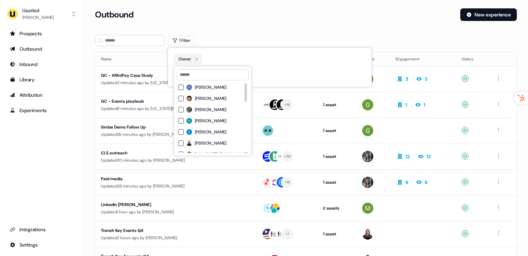
click at [198, 111] on span "[PERSON_NAME]" at bounding box center [210, 110] width 31 height 6
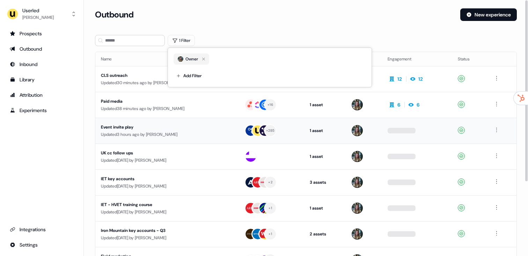
click at [170, 133] on div "Updated 3 hours ago by Charlotte Stone" at bounding box center [167, 134] width 132 height 7
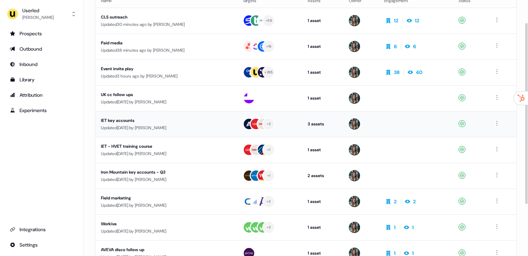
scroll to position [104, 0]
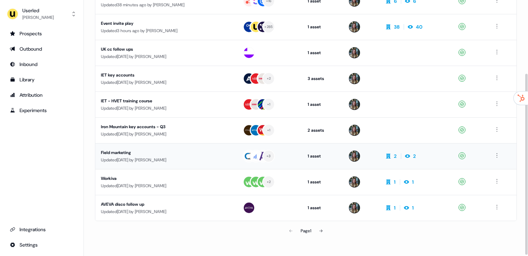
click at [163, 157] on div "Updated 1 day ago by Charlotte Stone" at bounding box center [166, 159] width 131 height 7
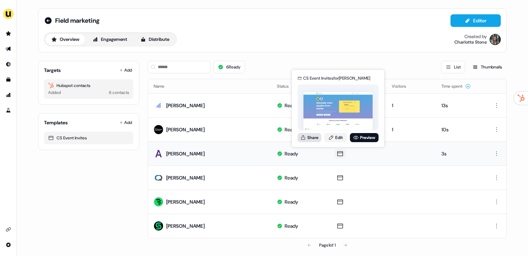
click at [314, 135] on button "Share" at bounding box center [310, 137] width 24 height 9
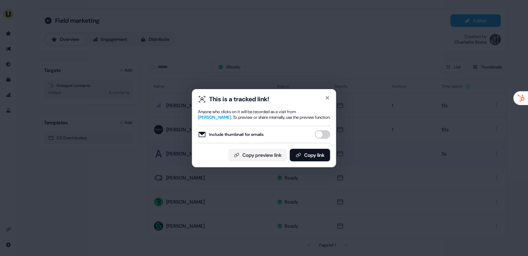
click at [324, 137] on button "Include thumbnail for emails" at bounding box center [322, 134] width 15 height 8
drag, startPoint x: 318, startPoint y: 156, endPoint x: 252, endPoint y: 60, distance: 115.6
click at [318, 155] on button "Copy link" at bounding box center [310, 155] width 41 height 13
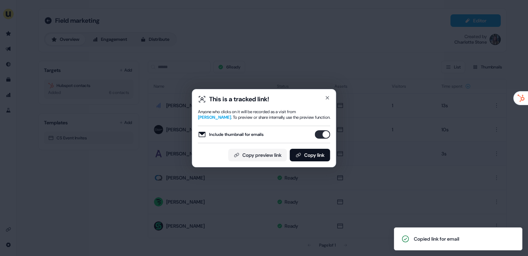
click at [73, 53] on div "This is a tracked link! Anyone who clicks on it will be recorded as a visit fro…" at bounding box center [264, 128] width 528 height 256
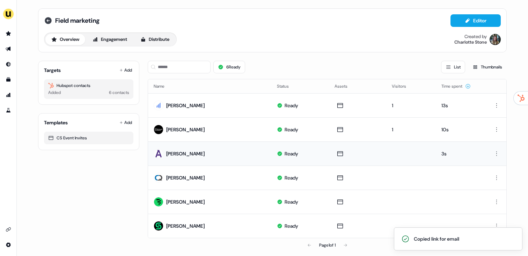
click at [50, 20] on icon at bounding box center [48, 20] width 8 height 8
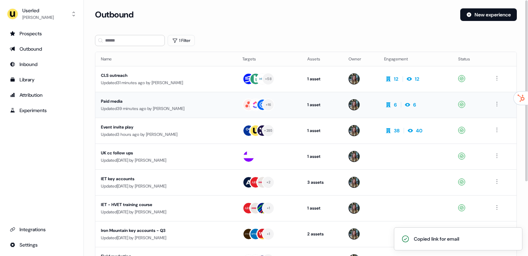
click at [158, 102] on div "Paid media" at bounding box center [166, 101] width 130 height 7
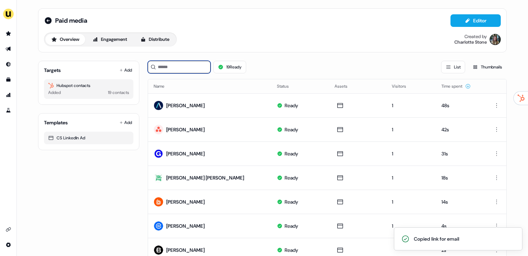
click at [182, 66] on input at bounding box center [179, 67] width 63 height 13
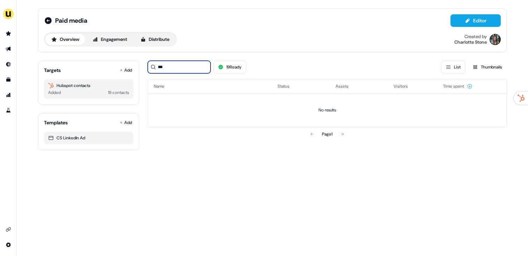
type input "***"
click at [122, 72] on button "Add" at bounding box center [125, 70] width 15 height 10
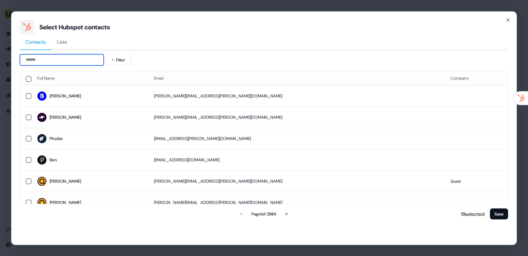
click at [52, 60] on input at bounding box center [62, 59] width 84 height 11
paste input "**********"
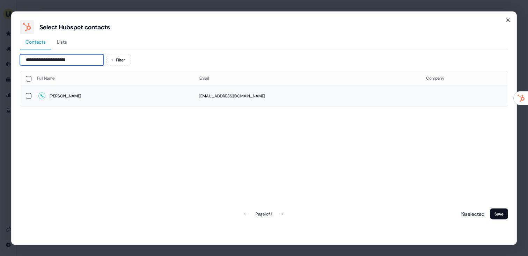
type input "**********"
click at [110, 86] on td "Elisa" at bounding box center [112, 95] width 162 height 21
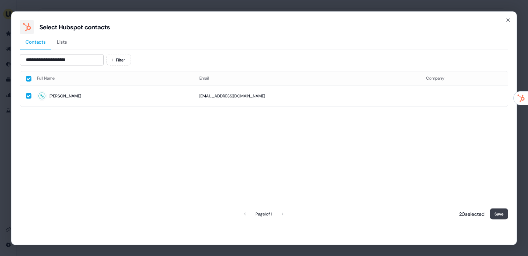
click at [497, 211] on button "Save" at bounding box center [499, 213] width 18 height 11
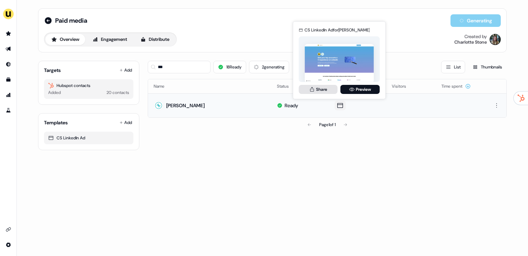
click at [324, 91] on button "Share" at bounding box center [318, 89] width 39 height 9
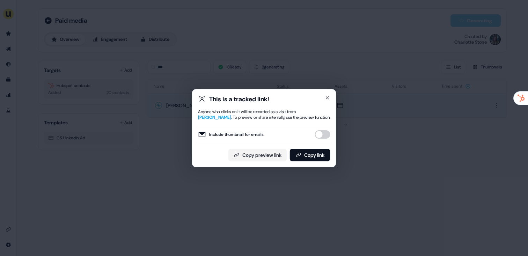
click at [321, 135] on button "Include thumbnail for emails" at bounding box center [322, 134] width 15 height 8
click at [320, 150] on div "This is a tracked link! Anyone who clicks on it will be recorded as a visit fro…" at bounding box center [264, 128] width 132 height 66
click at [300, 157] on button "Copy link" at bounding box center [310, 155] width 41 height 13
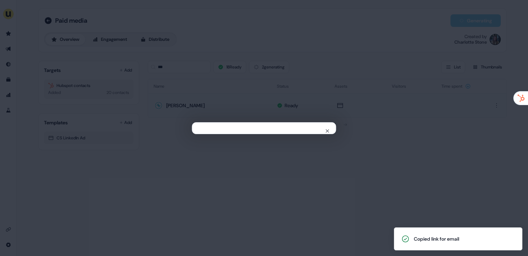
click at [125, 73] on div "Close" at bounding box center [264, 128] width 528 height 256
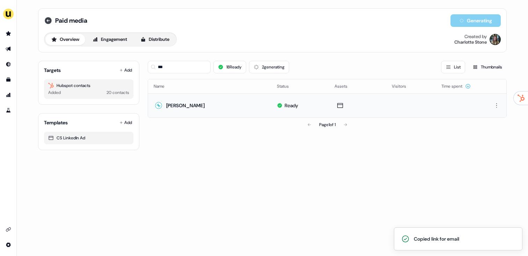
click at [51, 18] on div "Paid media" at bounding box center [65, 20] width 43 height 8
click at [51, 18] on icon at bounding box center [48, 20] width 8 height 8
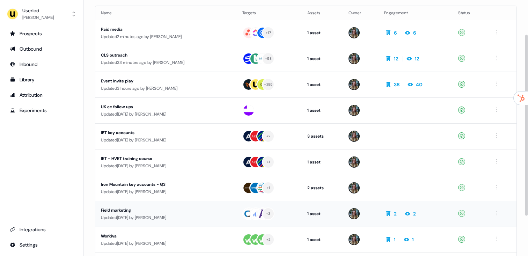
scroll to position [54, 0]
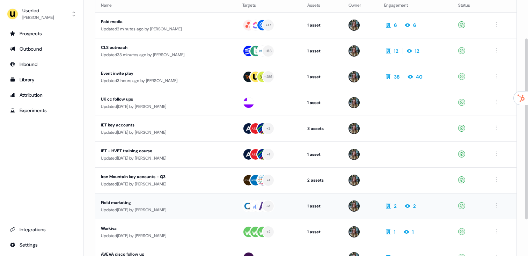
click at [177, 210] on div "Updated 1 day ago by Charlotte Stone" at bounding box center [166, 209] width 130 height 7
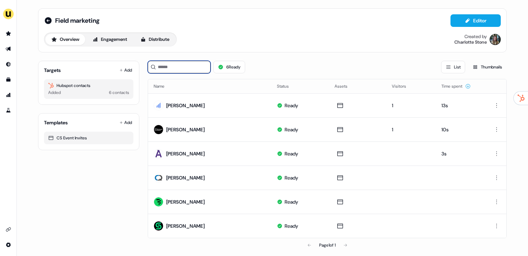
click at [195, 61] on input at bounding box center [179, 67] width 63 height 13
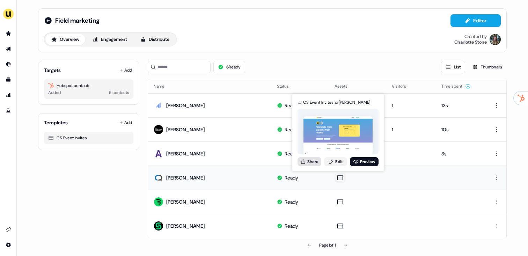
click at [306, 161] on button "Share" at bounding box center [310, 161] width 24 height 9
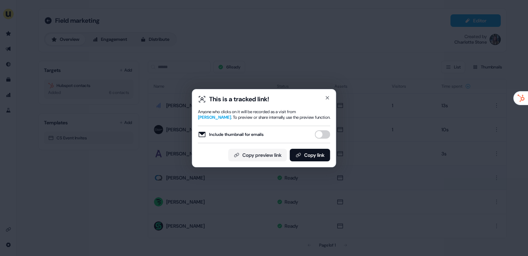
drag, startPoint x: 312, startPoint y: 132, endPoint x: 316, endPoint y: 134, distance: 4.4
click at [312, 132] on div "Include thumbnail for emails" at bounding box center [264, 134] width 132 height 8
click at [318, 133] on button "Include thumbnail for emails" at bounding box center [322, 134] width 15 height 8
click at [317, 153] on button "Copy link" at bounding box center [310, 155] width 41 height 13
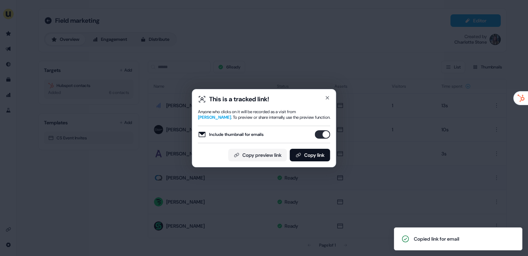
click at [52, 26] on div "This is a tracked link! Anyone who clicks on it will be recorded as a visit fro…" at bounding box center [264, 128] width 528 height 256
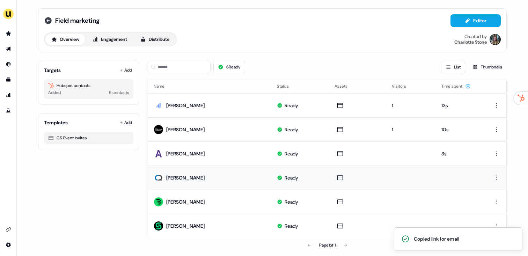
click at [49, 19] on icon at bounding box center [48, 20] width 7 height 7
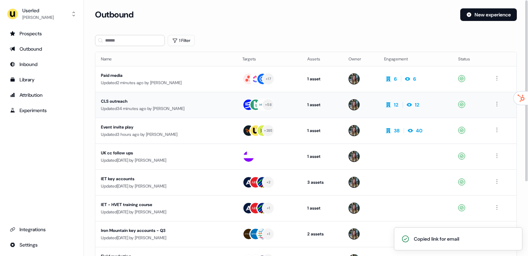
click at [147, 96] on td "CLS outreach Updated 34 minutes ago by Charlotte Stone" at bounding box center [165, 105] width 141 height 26
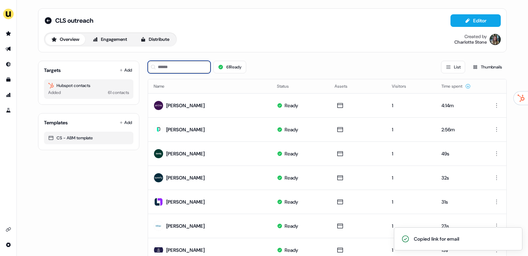
click at [173, 66] on input at bounding box center [179, 67] width 63 height 13
type input "*"
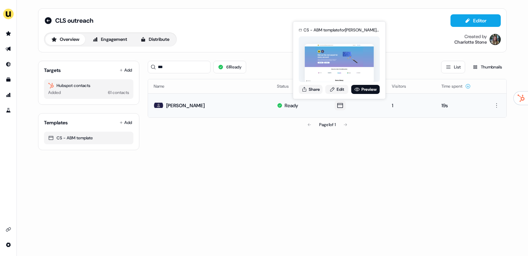
click at [306, 94] on div "CS - ABM template for Beth Boisvert (overridden) Share Edit Preview" at bounding box center [340, 60] width 84 height 73
click at [308, 84] on div "CS - ABM template for Beth Boisvert (overridden) Share Edit Preview" at bounding box center [340, 60] width 84 height 73
click at [307, 88] on button "Share" at bounding box center [311, 89] width 24 height 9
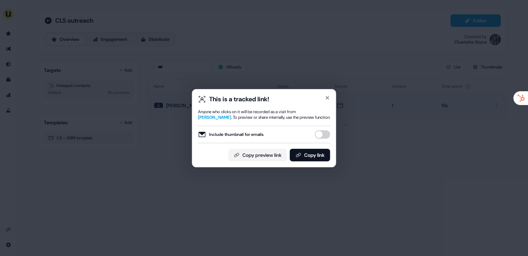
click at [321, 136] on button "Include thumbnail for emails" at bounding box center [322, 134] width 15 height 8
click at [318, 151] on button "Copy link" at bounding box center [310, 155] width 41 height 13
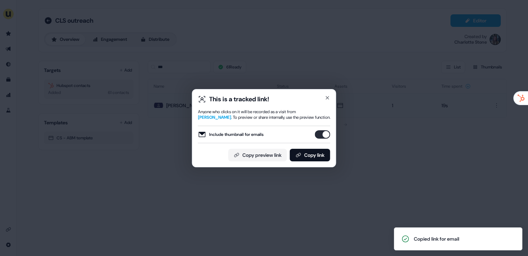
click at [212, 64] on div "This is a tracked link! Anyone who clicks on it will be recorded as a visit fro…" at bounding box center [264, 128] width 528 height 256
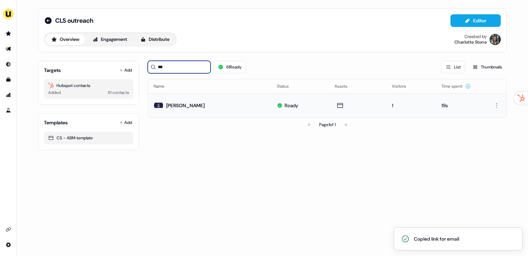
drag, startPoint x: 159, startPoint y: 66, endPoint x: 145, endPoint y: 65, distance: 13.6
click at [145, 65] on div "Targets Add Hubspot contacts Added 61 contacts Templates Add CS - ABM template …" at bounding box center [272, 102] width 469 height 95
type input "***"
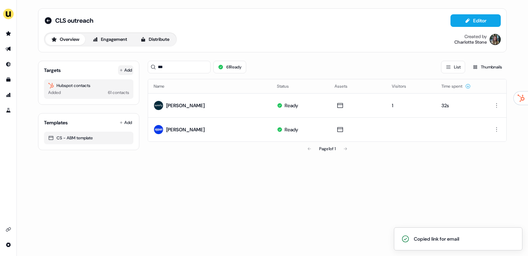
click at [129, 67] on button "Add" at bounding box center [125, 70] width 15 height 10
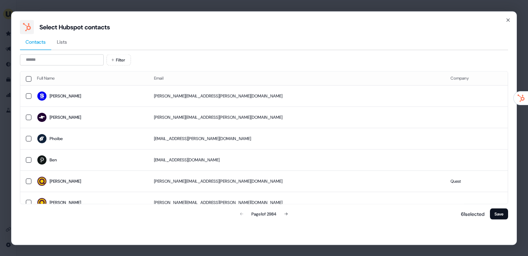
click at [62, 50] on div at bounding box center [264, 50] width 488 height 1
click at [62, 62] on input at bounding box center [62, 59] width 84 height 11
paste input "**********"
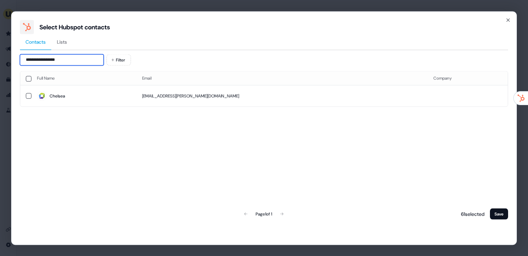
type input "**********"
click at [98, 90] on td "Chelsea" at bounding box center [83, 95] width 105 height 21
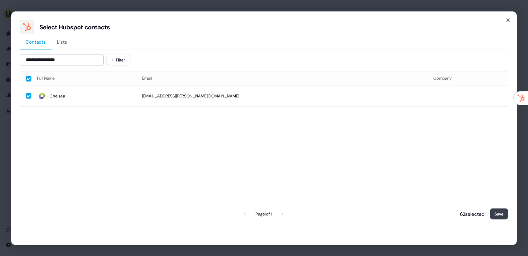
click at [502, 213] on button "Save" at bounding box center [499, 213] width 18 height 11
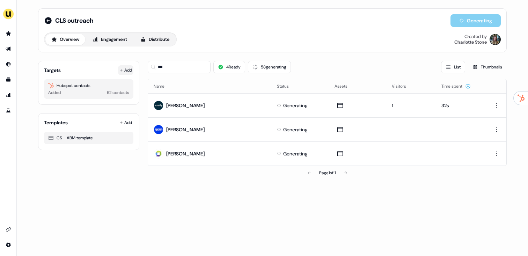
click at [129, 67] on button "Add" at bounding box center [125, 70] width 15 height 10
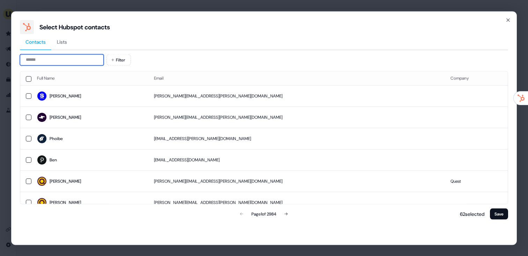
click at [58, 61] on input at bounding box center [62, 59] width 84 height 11
paste input "**********"
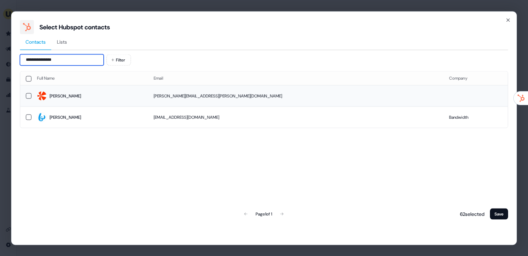
type input "**********"
click at [114, 92] on span "Caroline" at bounding box center [89, 96] width 105 height 10
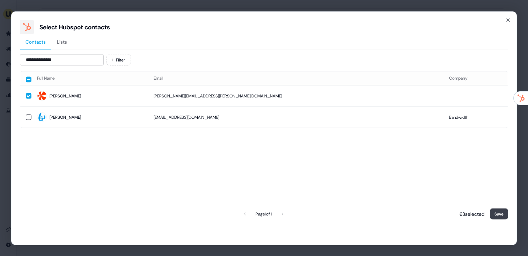
click at [499, 216] on button "Save" at bounding box center [499, 213] width 18 height 11
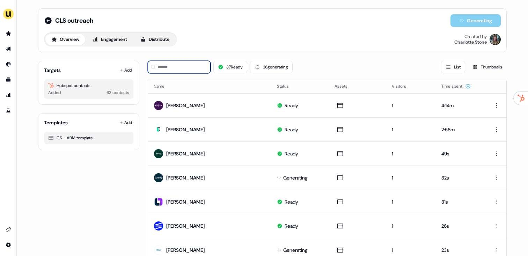
click at [196, 67] on input at bounding box center [179, 67] width 63 height 13
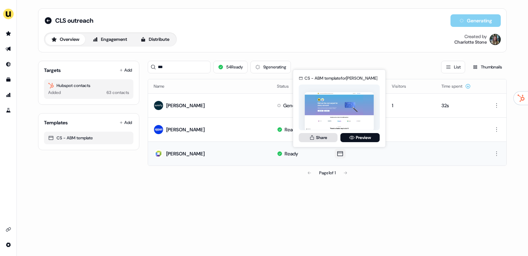
click at [314, 138] on icon at bounding box center [312, 138] width 6 height 6
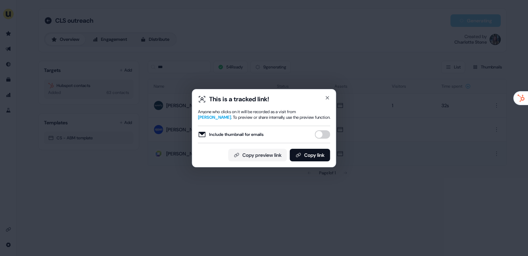
drag, startPoint x: 322, startPoint y: 137, endPoint x: 317, endPoint y: 147, distance: 10.5
click at [322, 137] on button "Include thumbnail for emails" at bounding box center [322, 134] width 15 height 8
click at [316, 149] on button "Copy link" at bounding box center [310, 155] width 41 height 13
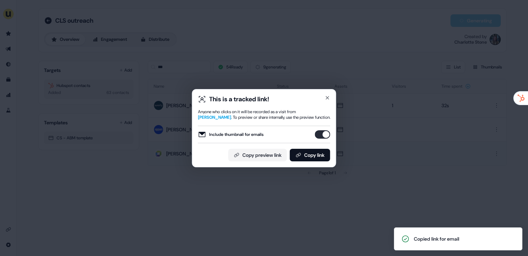
click at [97, 98] on div "This is a tracked link! Anyone who clicks on it will be recorded as a visit fro…" at bounding box center [264, 128] width 528 height 256
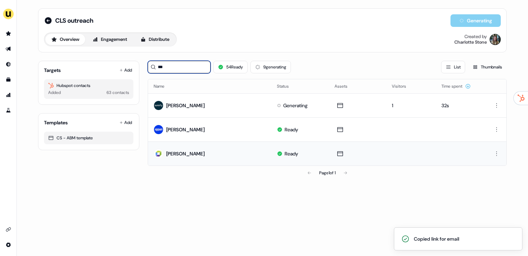
drag, startPoint x: 190, startPoint y: 72, endPoint x: 142, endPoint y: 71, distance: 47.5
click at [142, 71] on div "Targets Add Hubspot contacts Added 63 contacts Templates Add CS - ABM template …" at bounding box center [272, 117] width 469 height 125
drag, startPoint x: 138, startPoint y: 61, endPoint x: 132, endPoint y: 61, distance: 5.2
click at [132, 61] on div "Targets Add Hubspot contacts Added 63 contacts Templates Add CS - ABM template …" at bounding box center [272, 117] width 469 height 125
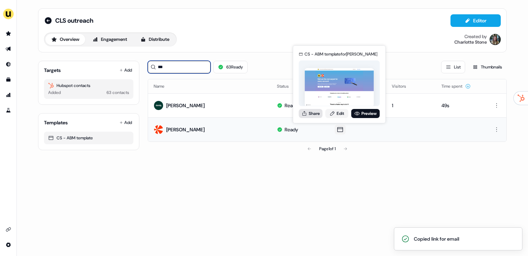
type input "***"
click at [309, 112] on button "Share" at bounding box center [311, 113] width 24 height 9
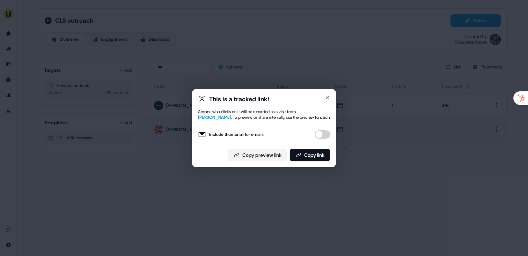
drag, startPoint x: 315, startPoint y: 154, endPoint x: 328, endPoint y: 55, distance: 99.7
click at [315, 154] on button "Copy link" at bounding box center [310, 155] width 41 height 13
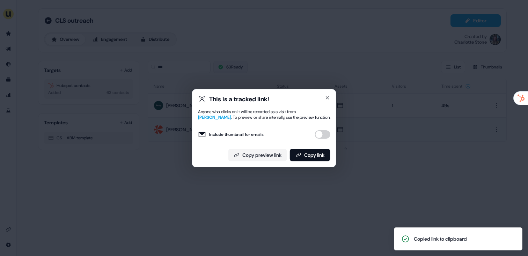
drag, startPoint x: 255, startPoint y: 78, endPoint x: 216, endPoint y: 71, distance: 39.4
click at [255, 78] on div "This is a tracked link! Anyone who clicks on it will be recorded as a visit fro…" at bounding box center [264, 128] width 528 height 256
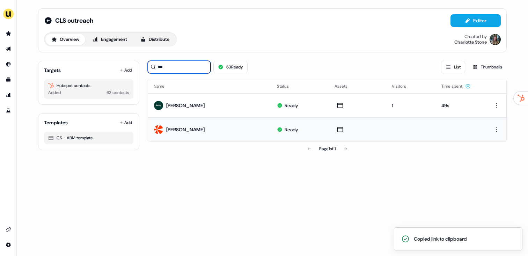
drag, startPoint x: 186, startPoint y: 67, endPoint x: 142, endPoint y: 66, distance: 44.0
click at [143, 66] on div "Targets Add Hubspot contacts Added 63 contacts Templates Add CS - ABM template …" at bounding box center [272, 105] width 469 height 101
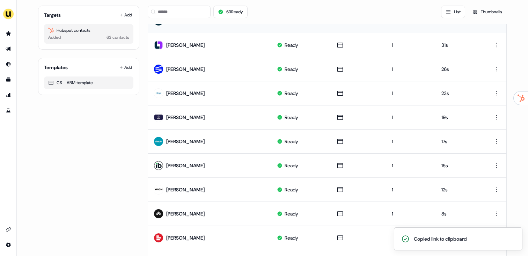
scroll to position [158, 0]
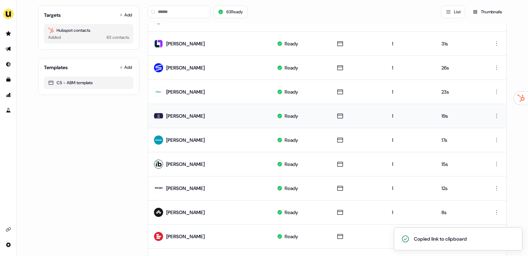
click at [175, 110] on div "[PERSON_NAME]" at bounding box center [179, 116] width 51 height 13
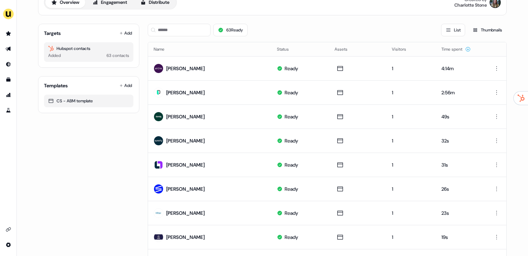
scroll to position [0, 0]
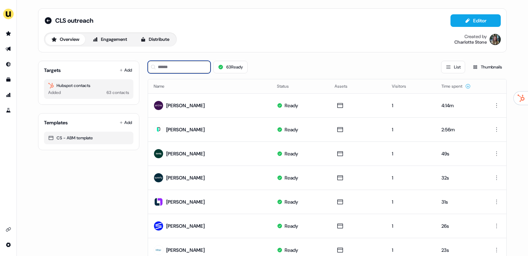
click at [181, 64] on input at bounding box center [179, 67] width 63 height 13
paste input "**********"
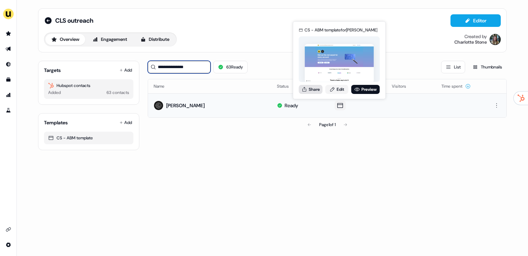
type input "**********"
click at [316, 90] on button "Share" at bounding box center [311, 89] width 24 height 9
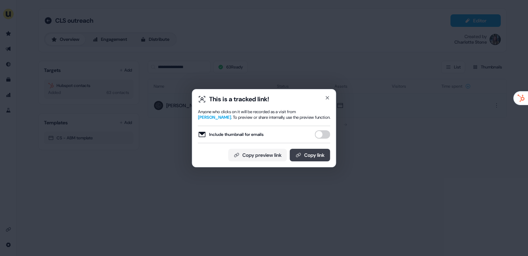
drag, startPoint x: 323, startPoint y: 136, endPoint x: 313, endPoint y: 156, distance: 22.5
click at [323, 137] on button "Include thumbnail for emails" at bounding box center [322, 134] width 15 height 8
drag, startPoint x: 313, startPoint y: 157, endPoint x: 305, endPoint y: 142, distance: 16.9
click at [313, 157] on button "Copy link" at bounding box center [310, 155] width 41 height 13
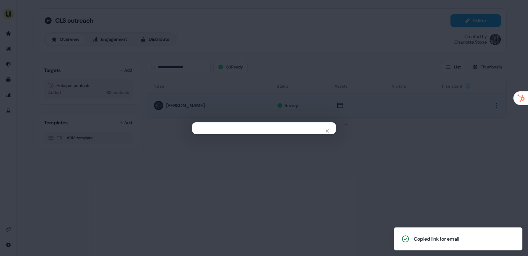
click at [166, 62] on div "Close" at bounding box center [264, 128] width 528 height 256
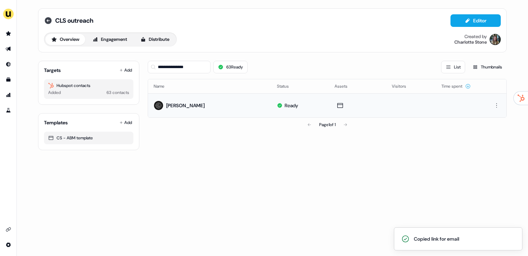
click at [49, 24] on icon at bounding box center [48, 20] width 7 height 7
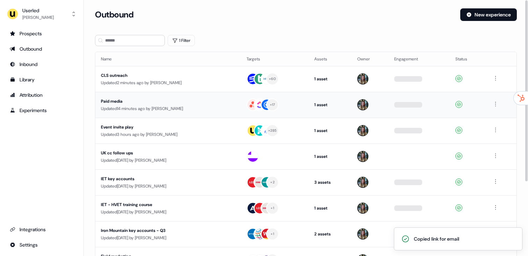
click at [173, 105] on div "Updated 14 minutes ago by Charlotte Stone" at bounding box center [168, 108] width 134 height 7
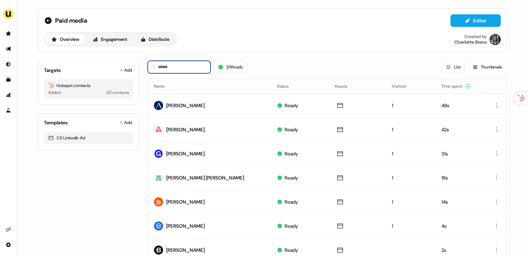
click at [196, 66] on input at bounding box center [179, 67] width 63 height 13
paste input "**********"
type input "**********"
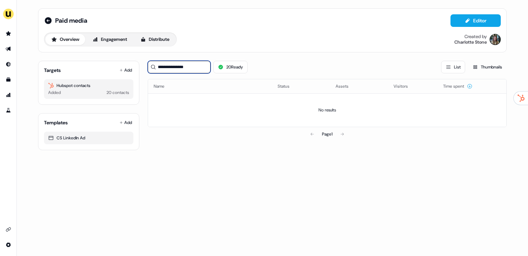
drag, startPoint x: 196, startPoint y: 67, endPoint x: 136, endPoint y: 66, distance: 60.1
click at [136, 66] on div "**********" at bounding box center [272, 102] width 469 height 95
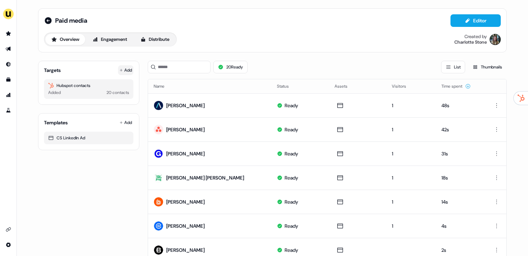
click at [124, 65] on button "Add" at bounding box center [125, 70] width 15 height 10
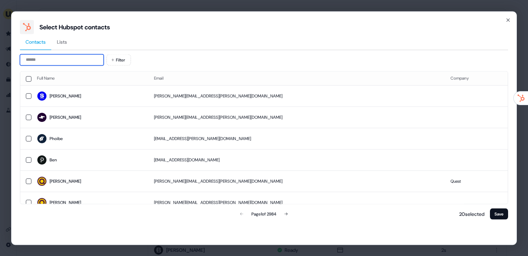
click at [67, 64] on input at bounding box center [62, 59] width 84 height 11
paste input "**********"
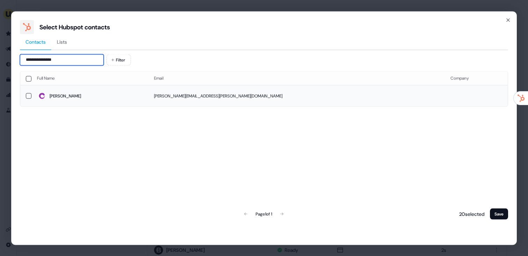
type input "**********"
click at [124, 96] on span "Andrew" at bounding box center [90, 96] width 106 height 10
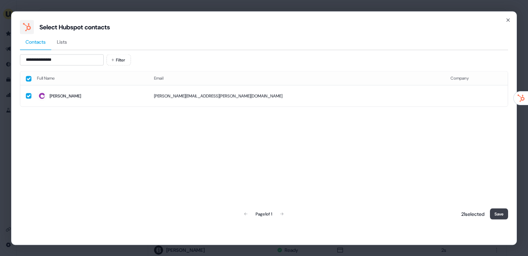
click at [494, 213] on button "Save" at bounding box center [499, 213] width 18 height 11
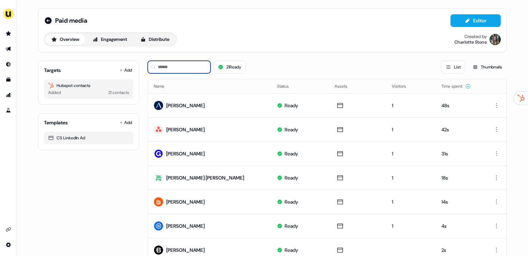
click at [164, 63] on input at bounding box center [179, 67] width 63 height 13
paste input "**********"
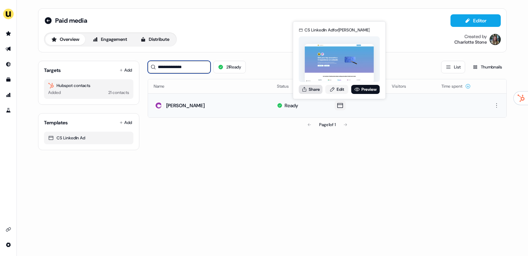
type input "**********"
click at [305, 89] on icon at bounding box center [305, 90] width 6 height 6
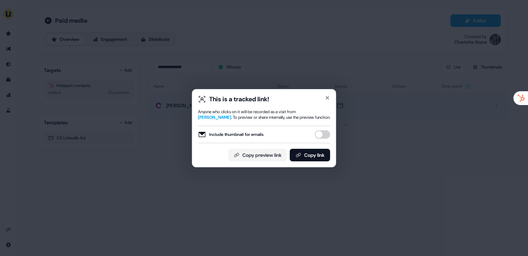
drag, startPoint x: 315, startPoint y: 153, endPoint x: 337, endPoint y: 128, distance: 33.1
click at [315, 153] on button "Copy link" at bounding box center [310, 155] width 41 height 13
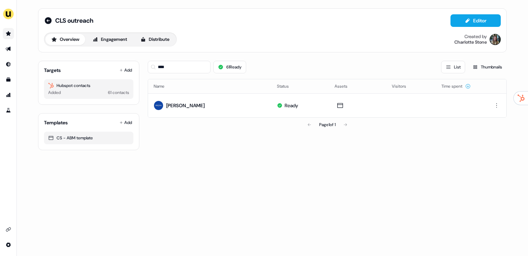
click at [3, 36] on link "Go to prospects" at bounding box center [8, 33] width 11 height 11
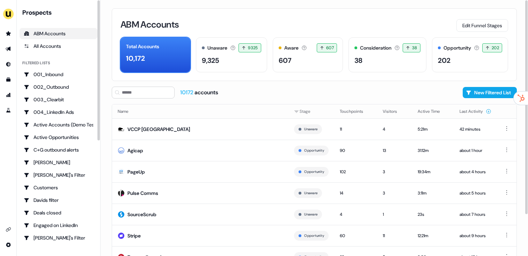
click at [17, 50] on div "Prospects ABM Accounts All Accounts Filtered lists 001_Inbound 002_Outbound 003…" at bounding box center [59, 128] width 84 height 256
click at [10, 50] on icon "Go to outbound experience" at bounding box center [9, 49] width 6 height 6
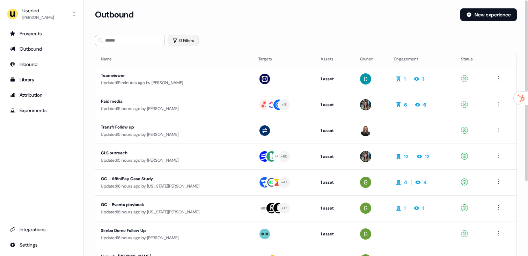
click at [177, 44] on button "0 Filters" at bounding box center [183, 40] width 31 height 11
click at [190, 68] on html "For the best experience switch devices to a bigger screen. Go to [DOMAIN_NAME] …" at bounding box center [264, 128] width 528 height 256
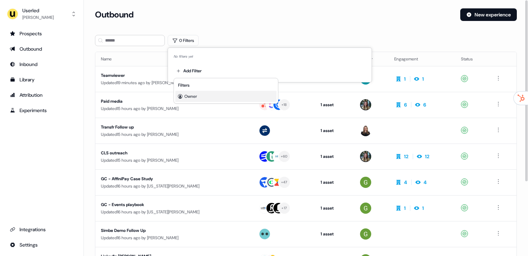
click at [191, 100] on div "Owner" at bounding box center [225, 96] width 101 height 11
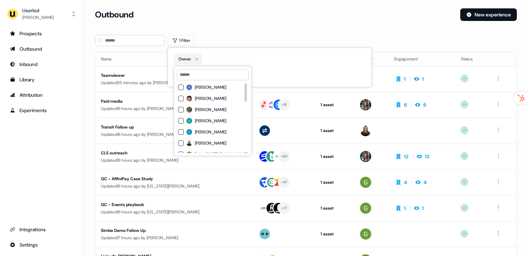
click at [205, 109] on span "[PERSON_NAME]" at bounding box center [210, 110] width 31 height 6
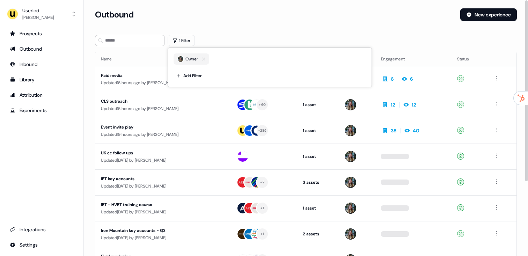
click at [255, 22] on div "Outbound New experience" at bounding box center [306, 18] width 422 height 21
click at [125, 110] on div "Updated 16 hours ago by [PERSON_NAME]" at bounding box center [163, 108] width 124 height 7
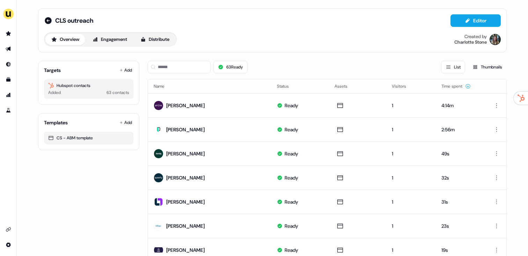
click at [153, 75] on div "63 Ready List Thumbnails" at bounding box center [327, 67] width 359 height 24
click at [167, 69] on input at bounding box center [179, 67] width 63 height 13
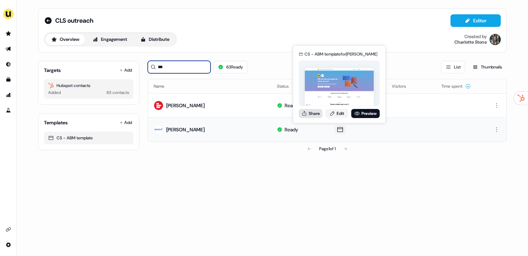
type input "***"
click at [318, 112] on button "Share" at bounding box center [311, 113] width 24 height 9
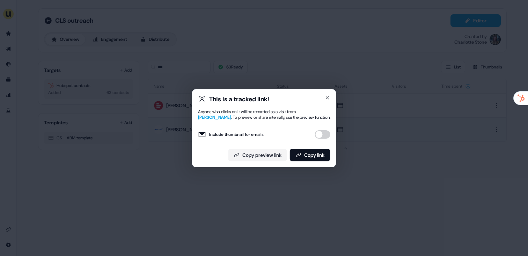
drag, startPoint x: 318, startPoint y: 130, endPoint x: 325, endPoint y: 137, distance: 9.9
click at [319, 130] on div "Include thumbnail for emails" at bounding box center [264, 134] width 132 height 17
click at [325, 137] on button "Include thumbnail for emails" at bounding box center [322, 134] width 15 height 8
click at [315, 150] on div "This is a tracked link! Anyone who clicks on it will be recorded as a visit fro…" at bounding box center [264, 128] width 132 height 66
click at [301, 150] on div "This is a tracked link! Anyone who clicks on it will be recorded as a visit fro…" at bounding box center [264, 128] width 132 height 66
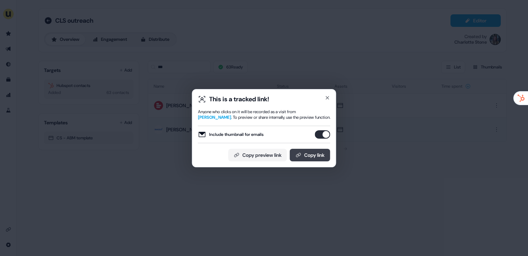
click at [306, 155] on button "Copy link" at bounding box center [310, 155] width 41 height 13
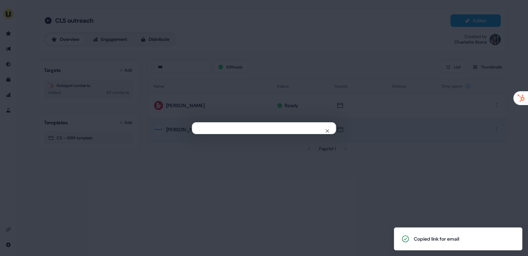
click at [242, 52] on div "Close" at bounding box center [264, 128] width 528 height 256
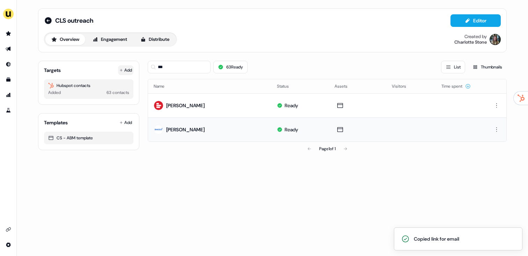
click at [122, 70] on icon at bounding box center [121, 70] width 3 height 3
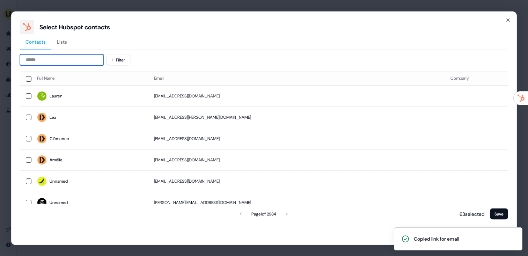
click at [73, 63] on input at bounding box center [62, 59] width 84 height 11
type input "*"
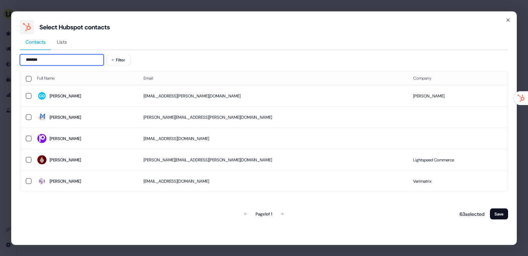
type input "*******"
click at [89, 96] on span "Mike" at bounding box center [84, 96] width 95 height 10
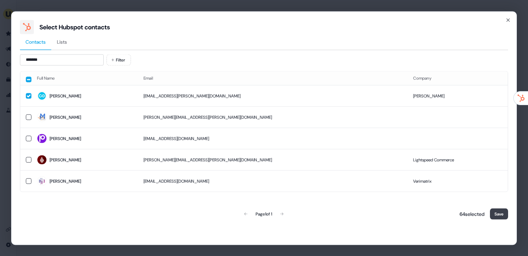
click at [496, 214] on button "Save" at bounding box center [499, 213] width 18 height 11
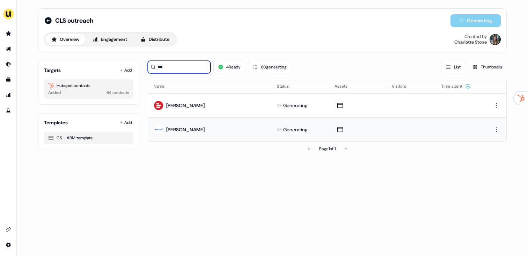
drag, startPoint x: 182, startPoint y: 68, endPoint x: 151, endPoint y: 68, distance: 31.1
click at [152, 68] on div "***" at bounding box center [179, 67] width 63 height 13
type input "****"
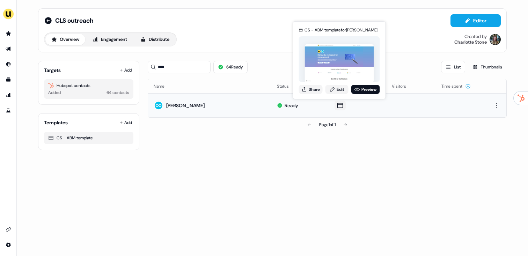
click at [333, 95] on div "CS - ABM template for Mike McDaid Share Edit Preview" at bounding box center [340, 60] width 84 height 73
click at [335, 93] on link "Edit" at bounding box center [336, 89] width 23 height 9
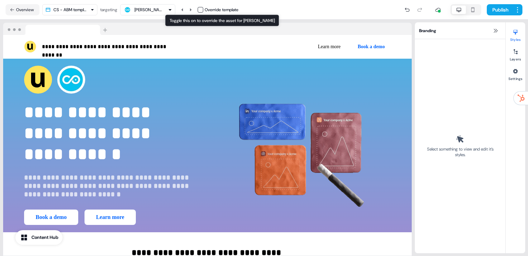
click at [203, 10] on button "button" at bounding box center [201, 10] width 6 height 6
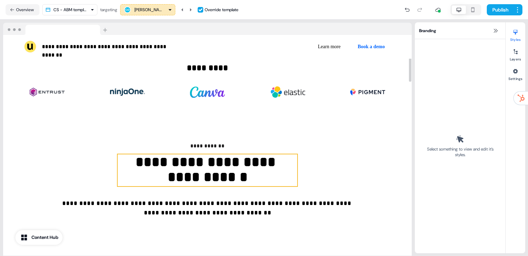
scroll to position [197, 0]
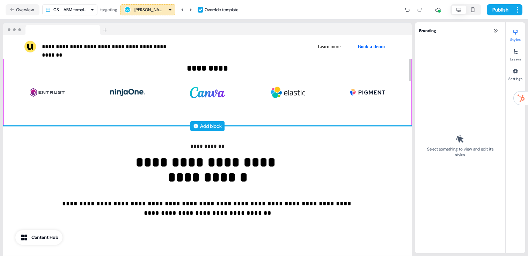
click at [207, 123] on div "Add block" at bounding box center [211, 126] width 22 height 7
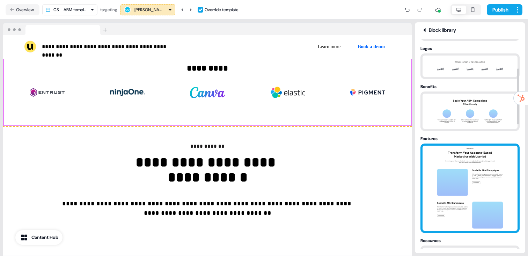
scroll to position [133, 0]
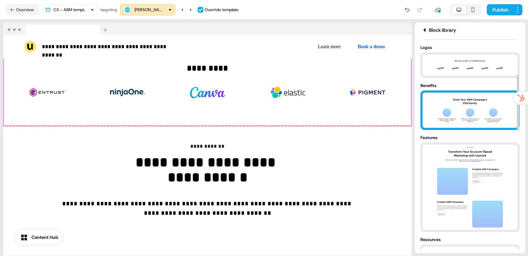
click at [456, 108] on img at bounding box center [469, 110] width 73 height 35
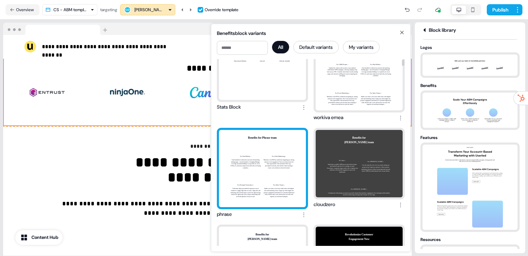
scroll to position [0, 0]
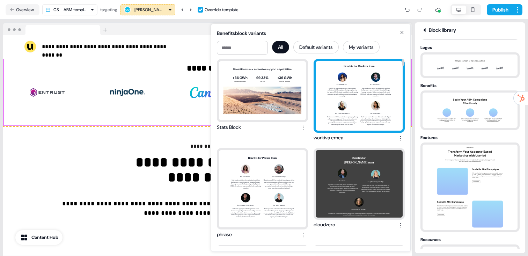
click at [333, 110] on div "Benefits for Workiva team For ABM Teams ↓ Simplify the creation and execution o…" at bounding box center [359, 95] width 87 height 69
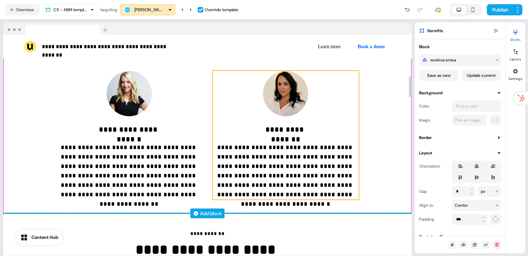
scroll to position [420, 0]
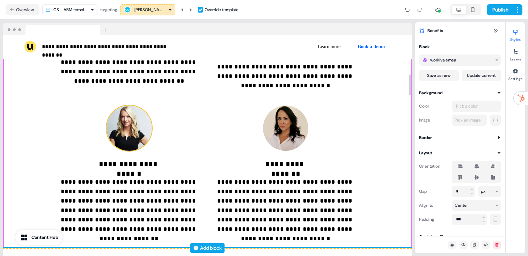
click at [125, 127] on img at bounding box center [129, 127] width 45 height 45
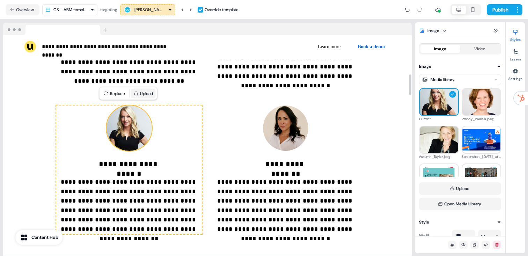
click at [148, 91] on button "Upload" at bounding box center [143, 94] width 25 height 10
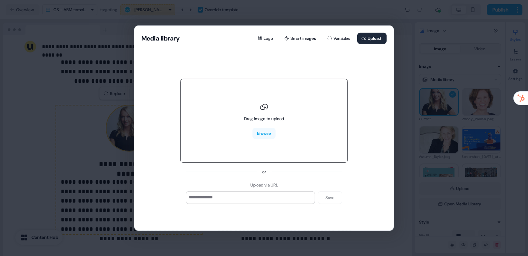
click at [233, 122] on div "Drag image to upload Browse" at bounding box center [264, 121] width 168 height 84
type input "**********"
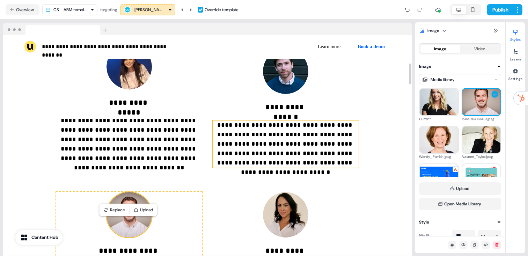
scroll to position [291, 0]
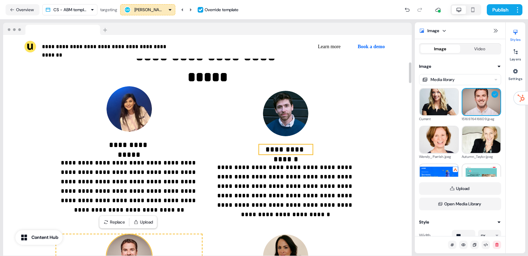
click at [291, 151] on p "**********" at bounding box center [285, 150] width 53 height 10
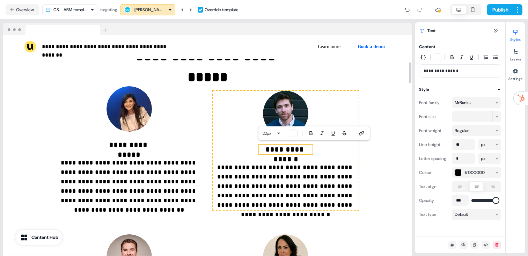
click at [293, 151] on p "**********" at bounding box center [285, 150] width 53 height 10
drag, startPoint x: 306, startPoint y: 151, endPoint x: 272, endPoint y: 151, distance: 34.6
click at [272, 151] on p "**********" at bounding box center [285, 150] width 53 height 10
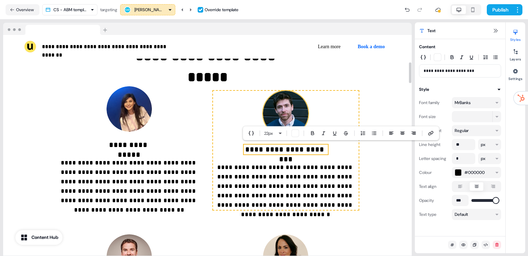
click at [279, 115] on img at bounding box center [285, 113] width 45 height 45
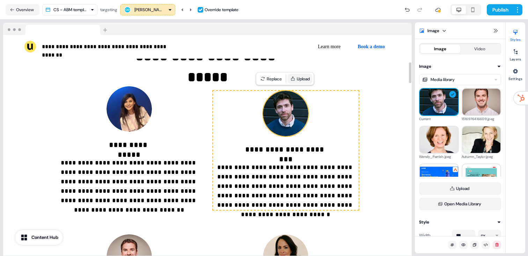
click at [296, 82] on button "Upload" at bounding box center [300, 79] width 25 height 10
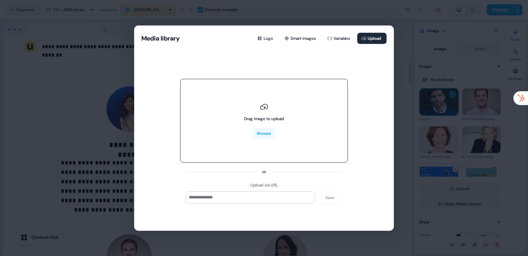
click at [263, 108] on icon at bounding box center [264, 106] width 8 height 8
type input "**********"
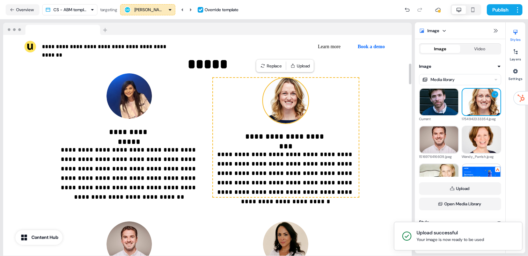
scroll to position [304, 0]
click at [298, 168] on p "**********" at bounding box center [286, 173] width 146 height 47
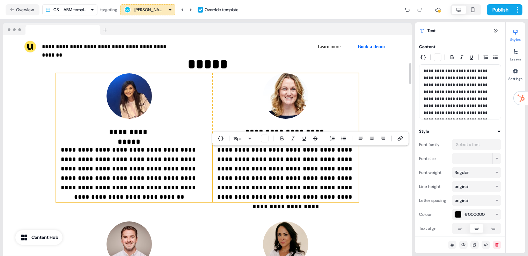
scroll to position [300, 0]
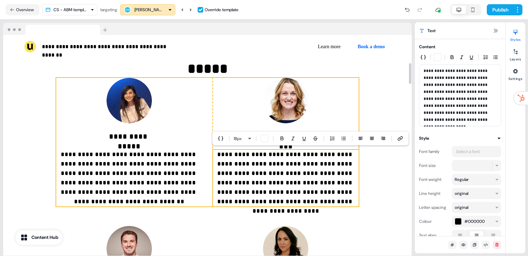
click at [204, 177] on div "**********" at bounding box center [207, 142] width 302 height 129
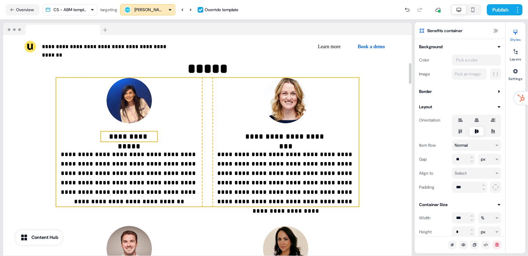
click at [138, 137] on p "**********" at bounding box center [129, 137] width 56 height 10
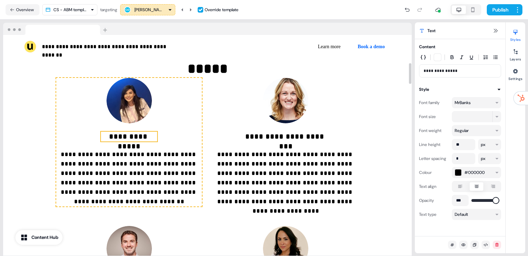
click at [138, 137] on p "**********" at bounding box center [129, 137] width 56 height 10
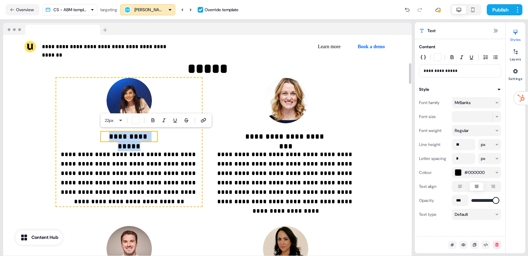
click at [139, 137] on p "**********" at bounding box center [129, 137] width 56 height 10
click at [139, 138] on p "**********" at bounding box center [129, 137] width 56 height 10
drag, startPoint x: 152, startPoint y: 137, endPoint x: 115, endPoint y: 137, distance: 37.0
click at [115, 137] on p "**********" at bounding box center [129, 137] width 56 height 10
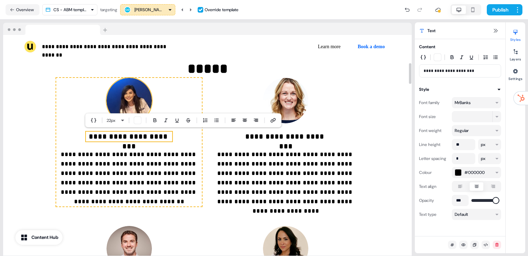
click at [126, 92] on img at bounding box center [129, 100] width 45 height 45
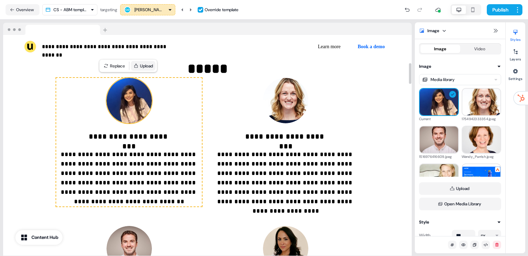
click at [146, 63] on button "Upload" at bounding box center [143, 66] width 25 height 10
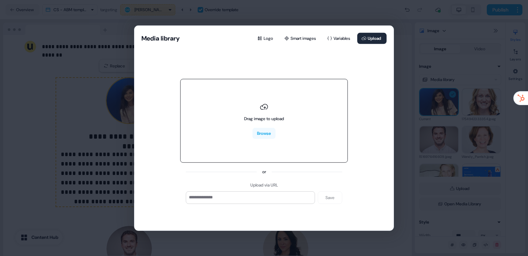
click at [254, 101] on div "Drag image to upload Browse" at bounding box center [264, 121] width 168 height 84
type input "**********"
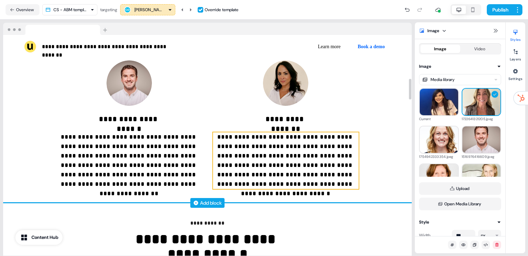
scroll to position [463, 0]
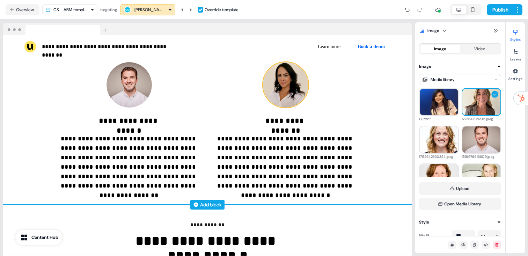
click at [286, 85] on img at bounding box center [285, 84] width 45 height 45
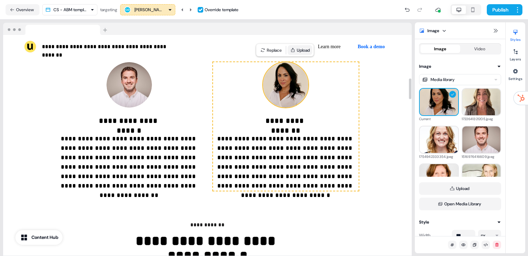
click at [301, 52] on button "Upload" at bounding box center [300, 50] width 25 height 10
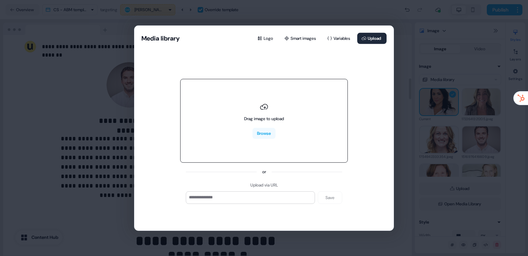
click at [263, 115] on div "Drag image to upload" at bounding box center [264, 118] width 40 height 7
type input "**********"
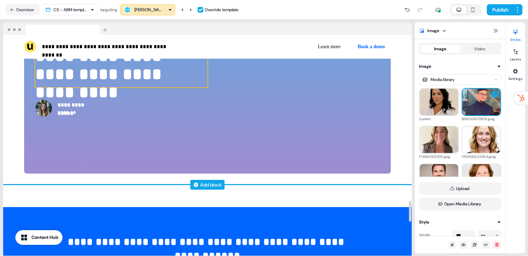
scroll to position [1761, 0]
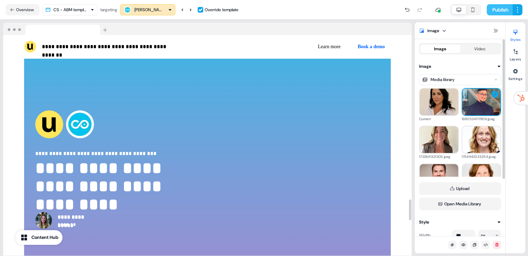
click at [497, 7] on button "Publish" at bounding box center [500, 9] width 26 height 11
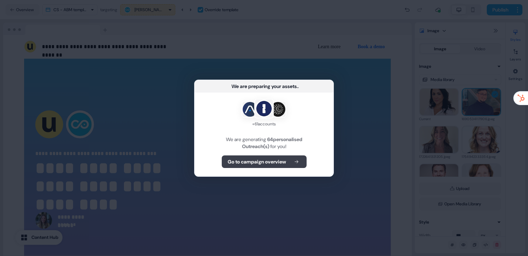
click at [294, 156] on button "Go to campaign overview" at bounding box center [264, 161] width 85 height 13
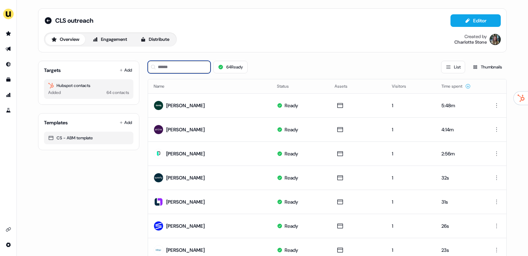
click at [188, 67] on input at bounding box center [179, 67] width 63 height 13
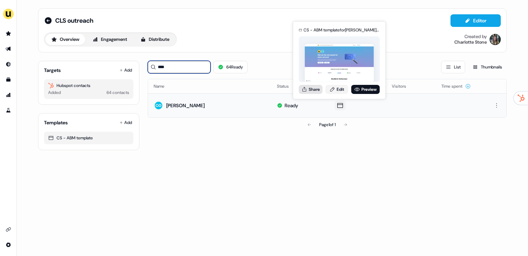
type input "****"
click at [303, 85] on button "Share" at bounding box center [311, 89] width 24 height 9
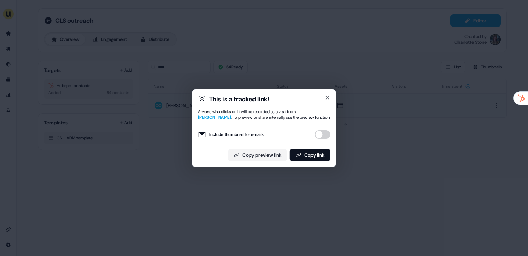
click at [328, 131] on button "Include thumbnail for emails" at bounding box center [322, 134] width 15 height 8
click at [319, 152] on button "Copy link" at bounding box center [310, 155] width 41 height 13
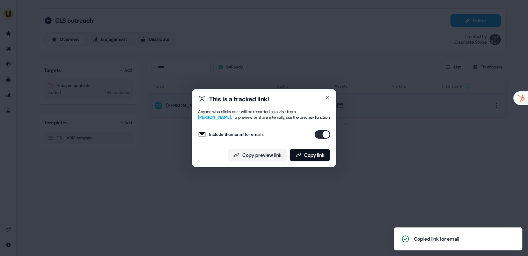
click at [379, 44] on div "This is a tracked link! Anyone who clicks on it will be recorded as a visit fro…" at bounding box center [264, 128] width 528 height 256
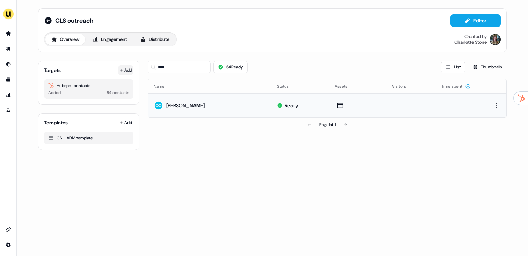
click at [126, 68] on button "Add" at bounding box center [125, 70] width 15 height 10
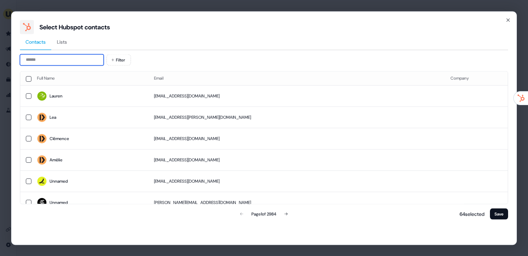
click at [50, 63] on input at bounding box center [62, 59] width 84 height 11
paste input "**********"
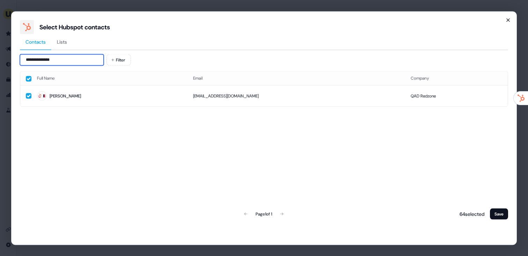
type input "**********"
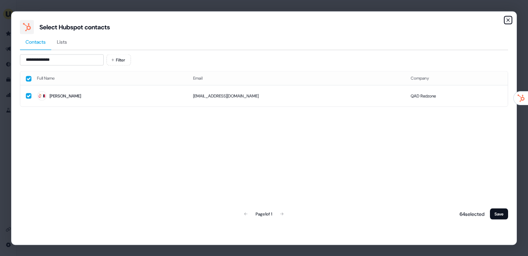
click at [506, 17] on icon "button" at bounding box center [508, 20] width 6 height 6
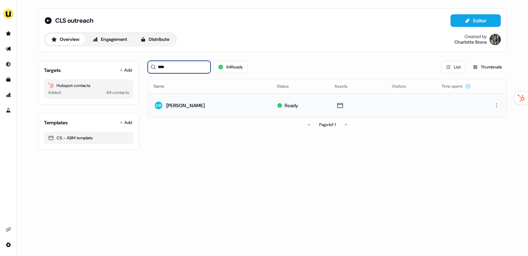
drag, startPoint x: 168, startPoint y: 65, endPoint x: 140, endPoint y: 65, distance: 27.9
click at [140, 65] on div "Targets Add Hubspot contacts Added 64 contacts Templates Add CS - ABM template …" at bounding box center [272, 102] width 469 height 95
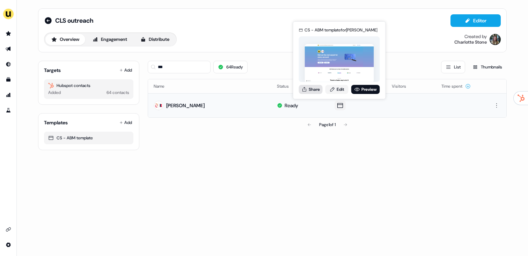
click at [310, 90] on button "Share" at bounding box center [311, 89] width 24 height 9
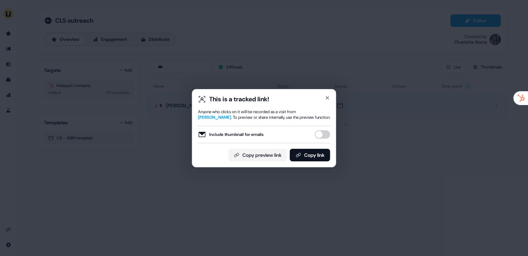
drag, startPoint x: 321, startPoint y: 131, endPoint x: 317, endPoint y: 148, distance: 16.7
click at [321, 132] on button "Include thumbnail for emails" at bounding box center [322, 134] width 15 height 8
click at [317, 149] on button "Copy link" at bounding box center [310, 155] width 41 height 13
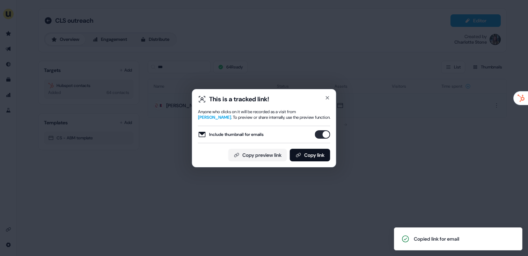
click at [287, 68] on div "This is a tracked link! Anyone who clicks on it will be recorded as a visit fro…" at bounding box center [264, 128] width 528 height 256
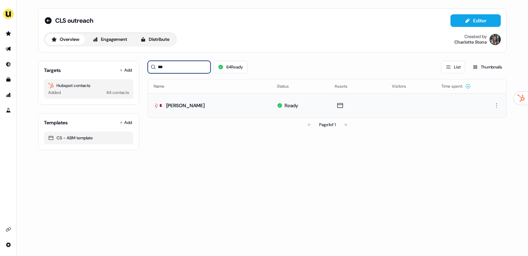
drag, startPoint x: 174, startPoint y: 67, endPoint x: 146, endPoint y: 66, distance: 28.0
click at [146, 66] on div "Targets Add Hubspot contacts Added 64 contacts Templates Add CS - ABM template …" at bounding box center [272, 102] width 469 height 95
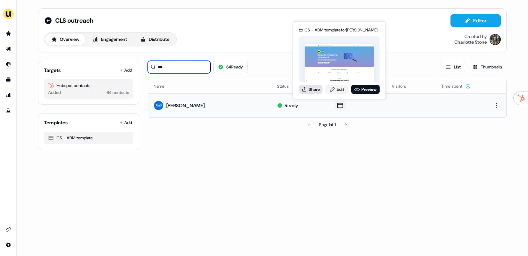
type input "***"
click at [309, 89] on button "Share" at bounding box center [311, 89] width 24 height 9
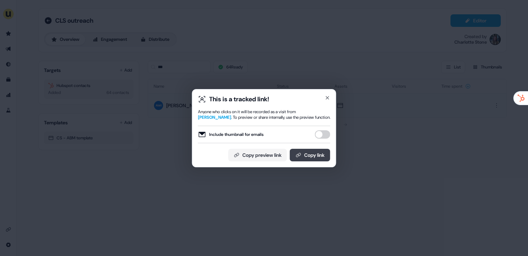
drag, startPoint x: 324, startPoint y: 135, endPoint x: 318, endPoint y: 151, distance: 17.7
click at [324, 136] on button "Include thumbnail for emails" at bounding box center [322, 134] width 15 height 8
drag, startPoint x: 318, startPoint y: 151, endPoint x: 358, endPoint y: 97, distance: 67.9
click at [318, 151] on button "Copy link" at bounding box center [310, 155] width 41 height 13
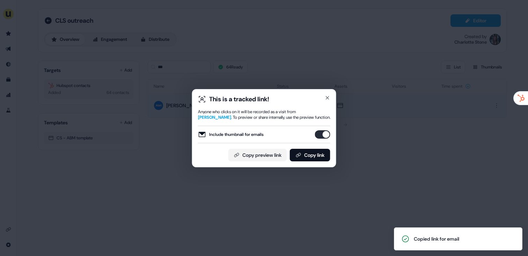
click at [282, 57] on div "This is a tracked link! Anyone who clicks on it will be recorded as a visit fro…" at bounding box center [264, 128] width 528 height 256
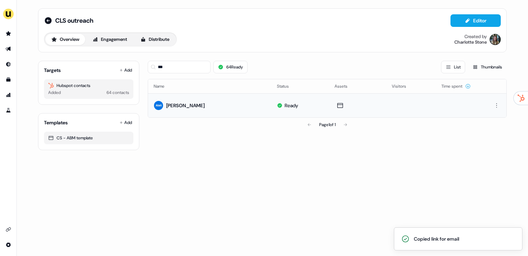
click at [263, 113] on td "Stuart Mackenzie" at bounding box center [209, 105] width 123 height 24
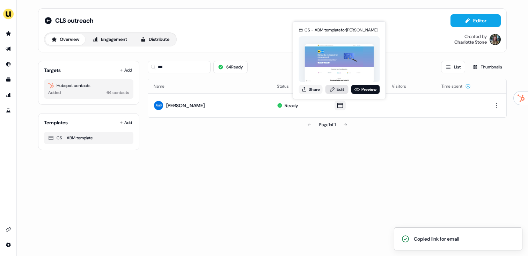
click at [337, 88] on link "Edit" at bounding box center [336, 89] width 23 height 9
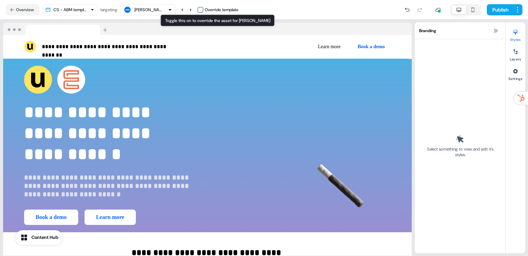
click at [203, 8] on button "button" at bounding box center [201, 10] width 6 height 6
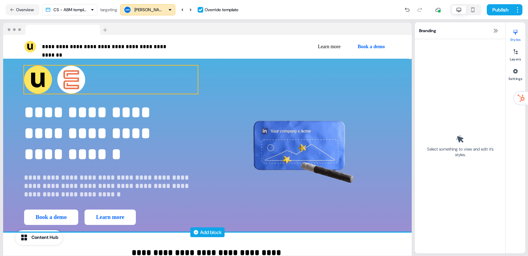
click at [64, 85] on img at bounding box center [71, 80] width 28 height 28
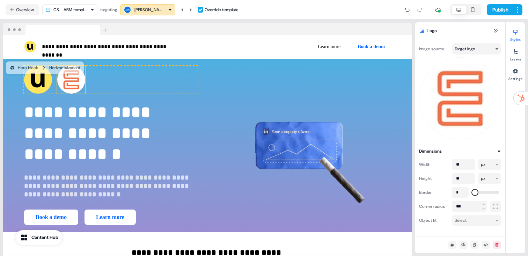
click at [472, 52] on html "**********" at bounding box center [264, 128] width 528 height 256
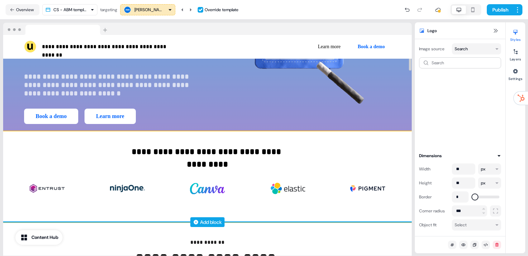
scroll to position [102, 0]
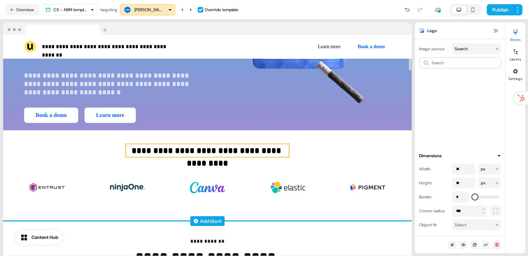
click at [145, 155] on p "**********" at bounding box center [207, 150] width 163 height 13
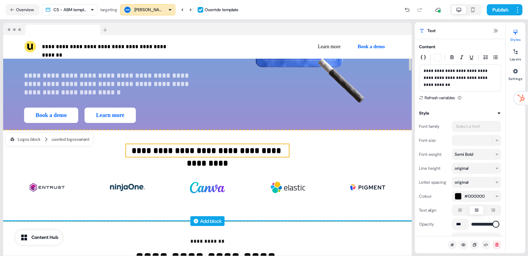
click at [145, 155] on p "**********" at bounding box center [207, 150] width 163 height 13
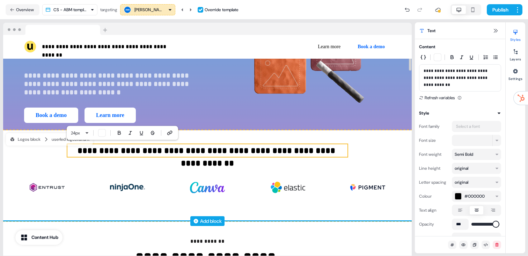
click at [158, 151] on p "**********" at bounding box center [207, 150] width 280 height 13
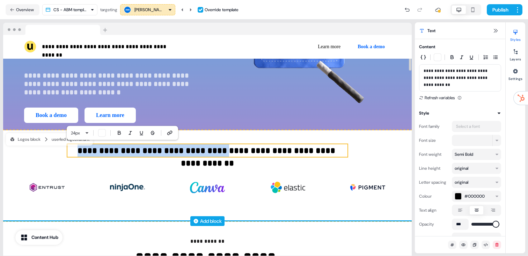
drag, startPoint x: 212, startPoint y: 150, endPoint x: 68, endPoint y: 148, distance: 143.9
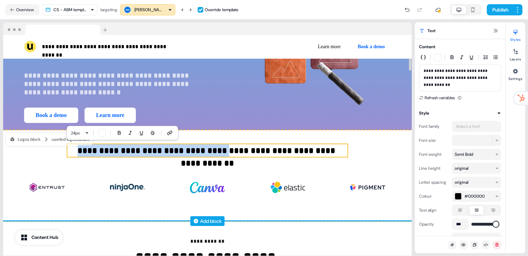
click at [68, 148] on p "**********" at bounding box center [207, 150] width 280 height 13
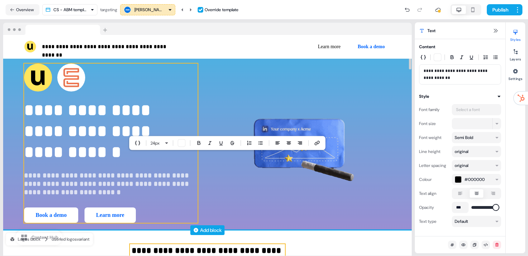
scroll to position [0, 0]
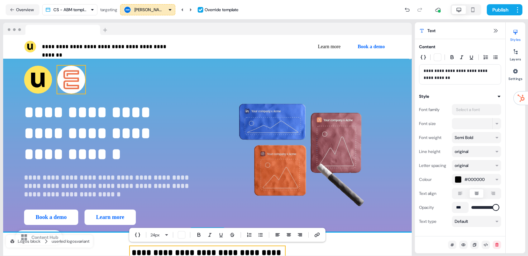
click at [65, 91] on img at bounding box center [71, 80] width 28 height 28
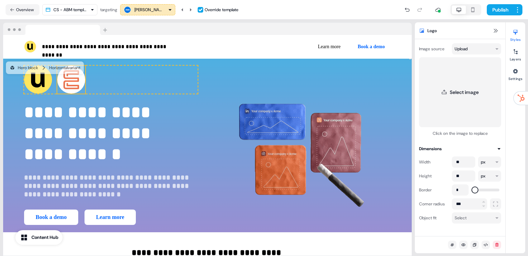
click at [462, 48] on html "**********" at bounding box center [264, 128] width 528 height 256
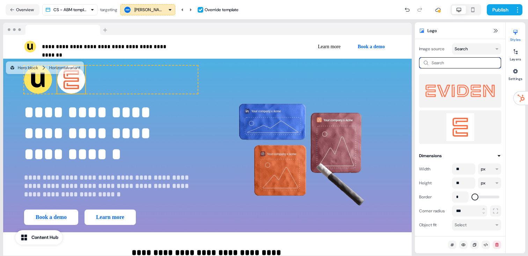
click at [449, 58] on input at bounding box center [460, 62] width 82 height 11
type input "****"
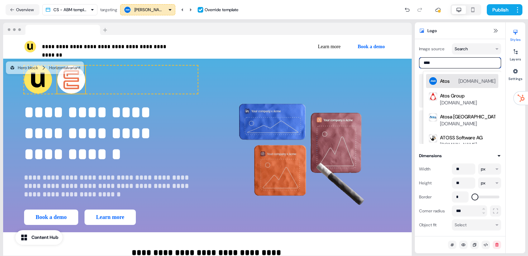
click at [448, 78] on div "Atos" at bounding box center [445, 81] width 10 height 7
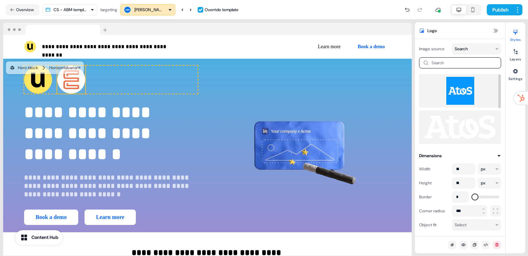
click at [460, 94] on img at bounding box center [460, 91] width 71 height 28
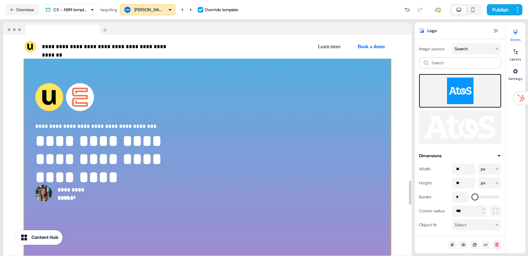
scroll to position [1444, 0]
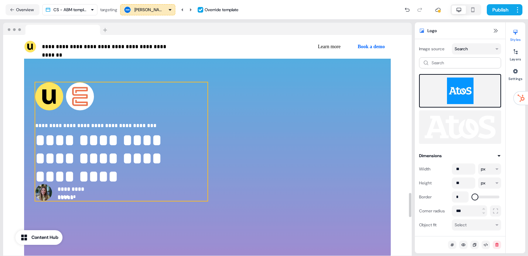
click at [82, 120] on div "**********" at bounding box center [121, 141] width 172 height 118
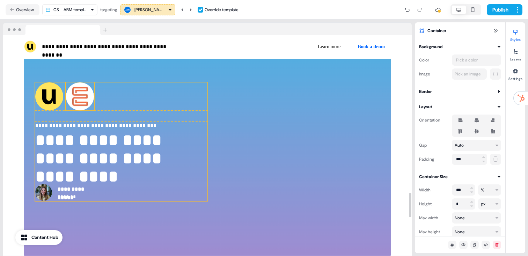
click at [81, 107] on img at bounding box center [80, 96] width 28 height 28
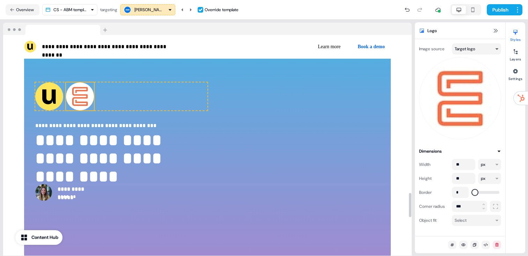
click at [466, 50] on html "**********" at bounding box center [264, 128] width 528 height 256
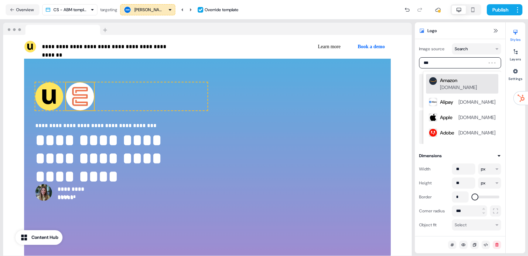
type input "****"
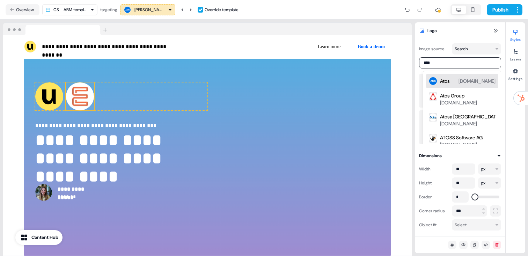
click at [455, 79] on div "Atos atos.net" at bounding box center [468, 81] width 56 height 8
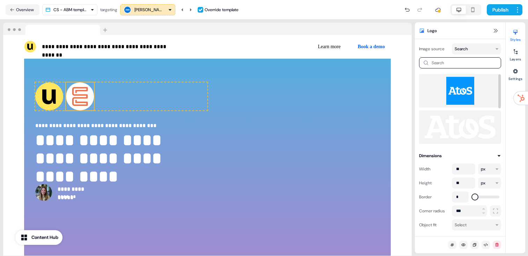
click at [454, 88] on img at bounding box center [460, 91] width 71 height 28
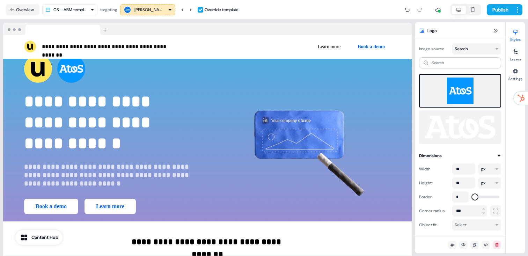
scroll to position [0, 0]
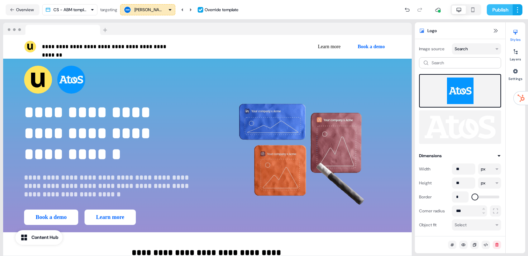
click at [492, 14] on button "Publish" at bounding box center [500, 9] width 26 height 11
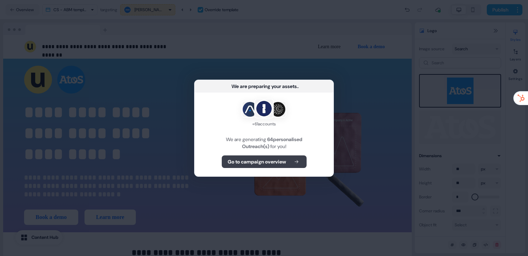
click at [275, 163] on b "Go to campaign overview" at bounding box center [257, 161] width 58 height 7
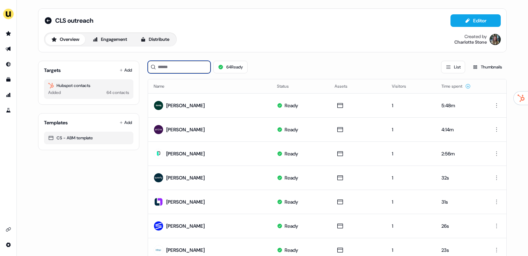
click at [175, 63] on input at bounding box center [179, 67] width 63 height 13
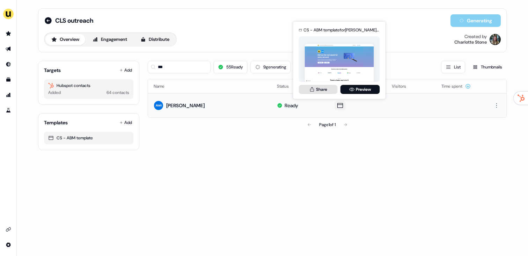
click at [313, 91] on icon at bounding box center [312, 89] width 4 height 5
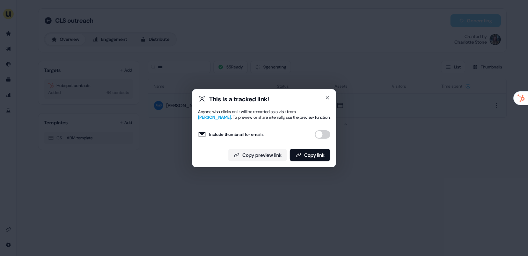
click at [322, 134] on button "Include thumbnail for emails" at bounding box center [322, 134] width 15 height 8
drag, startPoint x: 319, startPoint y: 126, endPoint x: 316, endPoint y: 135, distance: 9.8
click at [318, 126] on div "Include thumbnail for emails" at bounding box center [264, 134] width 132 height 17
click at [313, 163] on div "This is a tracked link! Anyone who clicks on it will be recorded as a visit fro…" at bounding box center [264, 128] width 144 height 78
click at [315, 155] on button "Copy link" at bounding box center [310, 155] width 41 height 13
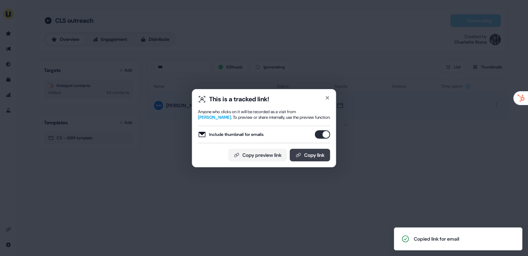
click at [315, 151] on button "Copy link" at bounding box center [310, 155] width 41 height 13
click at [321, 138] on button "Include thumbnail for emails" at bounding box center [322, 134] width 15 height 8
click at [312, 158] on button "Copy link" at bounding box center [310, 155] width 41 height 13
click at [228, 59] on div "This is a tracked link! Anyone who clicks on it will be recorded as a visit fro…" at bounding box center [264, 128] width 528 height 256
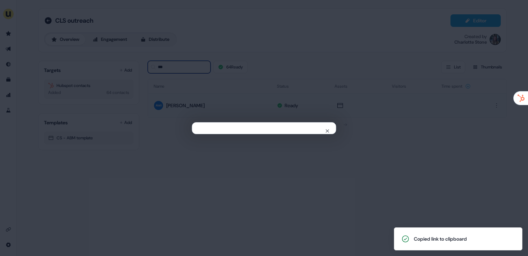
click at [168, 64] on input "***" at bounding box center [179, 67] width 63 height 13
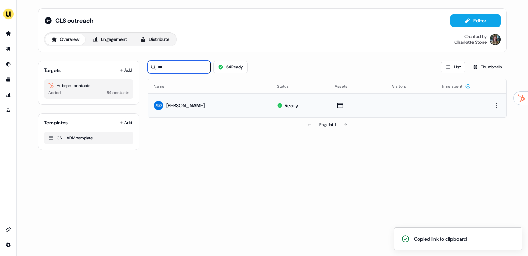
drag, startPoint x: 179, startPoint y: 67, endPoint x: 143, endPoint y: 70, distance: 35.8
click at [143, 70] on div "Targets Add Hubspot contacts Added 64 contacts Templates Add CS - ABM template …" at bounding box center [272, 102] width 469 height 95
type input "*"
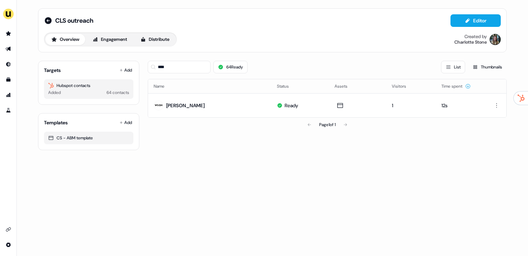
drag, startPoint x: 275, startPoint y: 148, endPoint x: 307, endPoint y: 125, distance: 39.3
click at [276, 147] on div "**** 64 Ready List Thumbnails Name Status Assets Visitors Time spent Harriet Th…" at bounding box center [327, 102] width 359 height 95
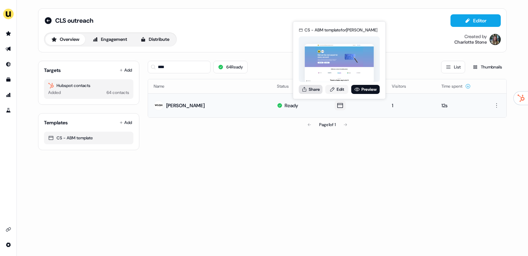
click at [314, 89] on button "Share" at bounding box center [311, 89] width 24 height 9
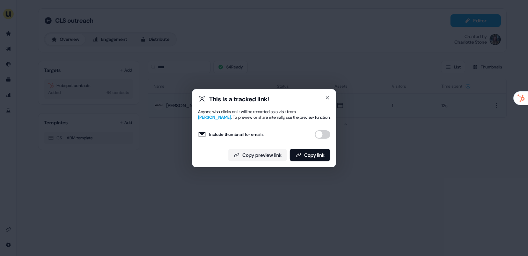
drag, startPoint x: 322, startPoint y: 135, endPoint x: 322, endPoint y: 140, distance: 4.5
click at [322, 135] on button "Include thumbnail for emails" at bounding box center [322, 134] width 15 height 8
drag, startPoint x: 319, startPoint y: 153, endPoint x: 322, endPoint y: 141, distance: 12.2
click at [319, 153] on button "Copy link" at bounding box center [310, 155] width 41 height 13
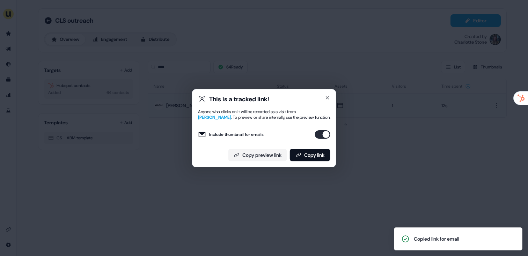
click at [417, 83] on div "This is a tracked link! Anyone who clicks on it will be recorded as a visit fro…" at bounding box center [264, 128] width 528 height 256
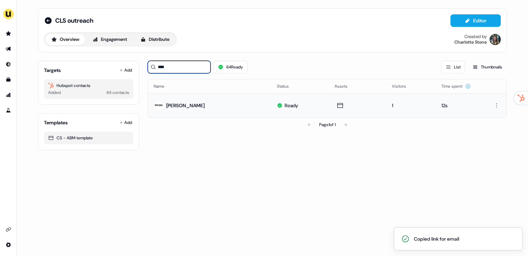
drag, startPoint x: 171, startPoint y: 64, endPoint x: 147, endPoint y: 65, distance: 24.1
click at [147, 65] on div "Targets Add Hubspot contacts Added 64 contacts Templates Add CS - ABM template …" at bounding box center [272, 102] width 469 height 95
drag, startPoint x: 183, startPoint y: 72, endPoint x: 125, endPoint y: 68, distance: 58.1
click at [125, 68] on div "Targets Add Hubspot contacts Added 64 contacts Templates Add CS - ABM template …" at bounding box center [272, 102] width 469 height 95
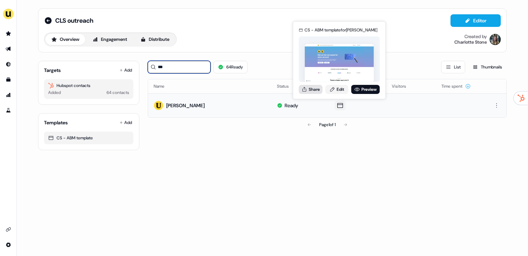
type input "***"
click at [313, 88] on button "Share" at bounding box center [311, 89] width 24 height 9
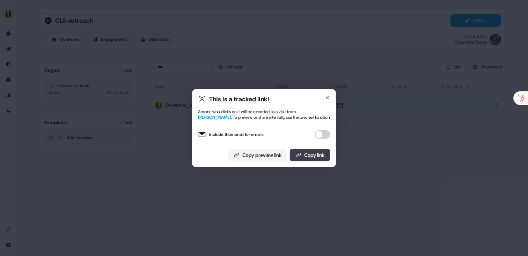
drag, startPoint x: 320, startPoint y: 136, endPoint x: 319, endPoint y: 149, distance: 12.9
click at [320, 136] on button "Include thumbnail for emails" at bounding box center [322, 134] width 15 height 8
click at [318, 151] on button "Copy link" at bounding box center [310, 155] width 41 height 13
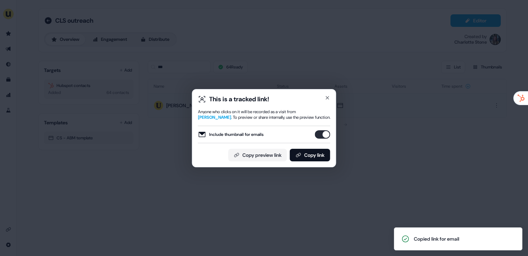
click at [291, 66] on div "This is a tracked link! Anyone who clicks on it will be recorded as a visit fro…" at bounding box center [264, 128] width 528 height 256
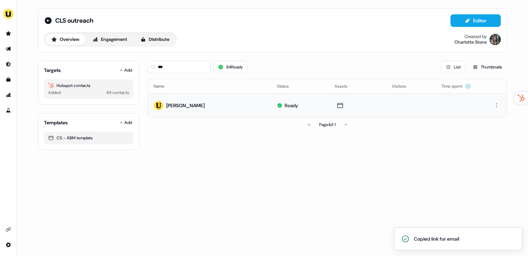
click at [54, 20] on div "CLS outreach" at bounding box center [68, 20] width 49 height 8
click at [46, 21] on icon at bounding box center [48, 20] width 7 height 7
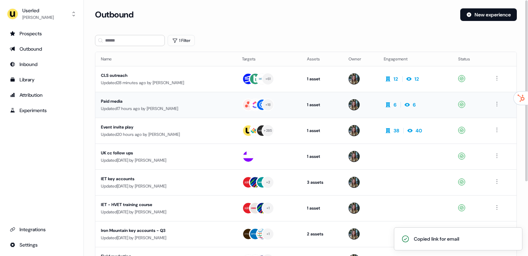
click at [164, 108] on div "Updated 17 hours ago by Charlotte Stone" at bounding box center [166, 108] width 130 height 7
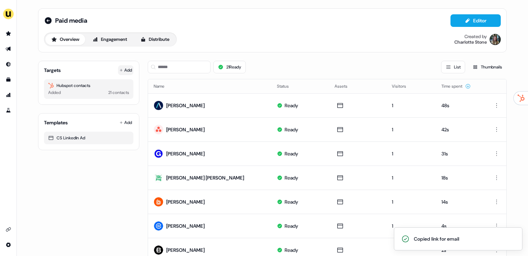
click at [124, 69] on button "Add" at bounding box center [125, 70] width 15 height 10
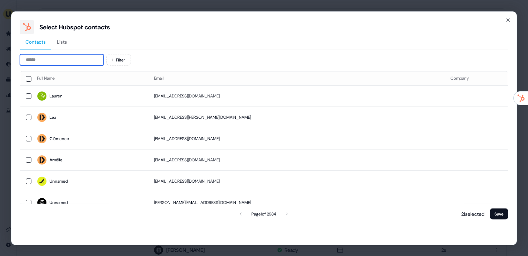
click at [42, 65] on input at bounding box center [62, 59] width 84 height 11
paste input "**********"
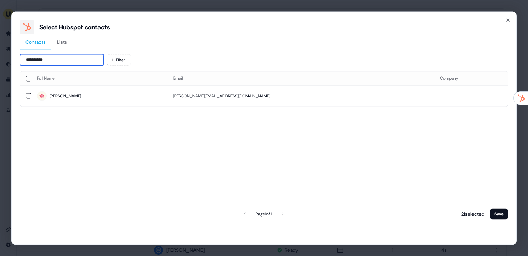
type input "**********"
click at [116, 98] on span "Bruno" at bounding box center [99, 96] width 125 height 10
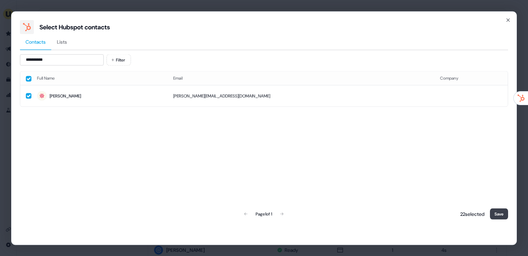
click at [500, 213] on button "Save" at bounding box center [499, 213] width 18 height 11
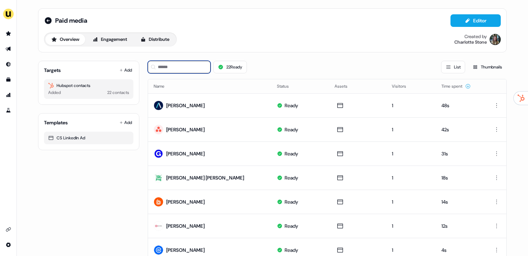
click at [166, 64] on input at bounding box center [179, 67] width 63 height 13
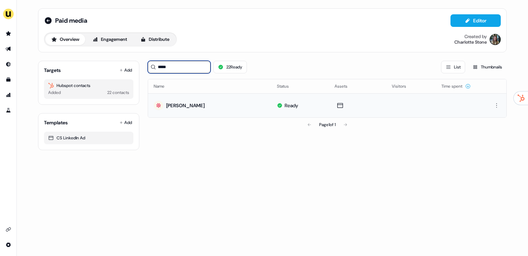
type input "*****"
drag, startPoint x: 262, startPoint y: 113, endPoint x: 287, endPoint y: 112, distance: 24.5
click at [263, 113] on td "Bruno Lima" at bounding box center [209, 105] width 123 height 24
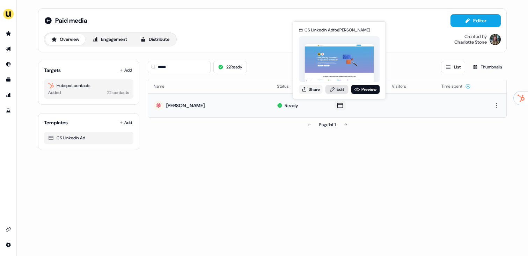
click at [337, 92] on link "Edit" at bounding box center [336, 89] width 23 height 9
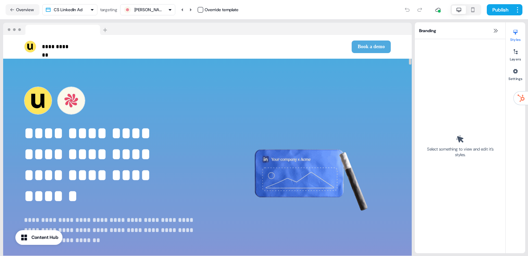
click at [198, 11] on div "[PERSON_NAME] Override template" at bounding box center [179, 9] width 118 height 11
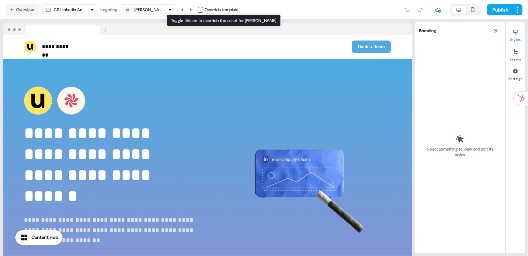
click at [201, 9] on button "button" at bounding box center [201, 10] width 6 height 6
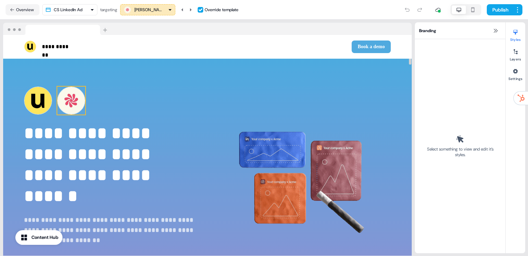
click at [67, 108] on img at bounding box center [71, 101] width 28 height 28
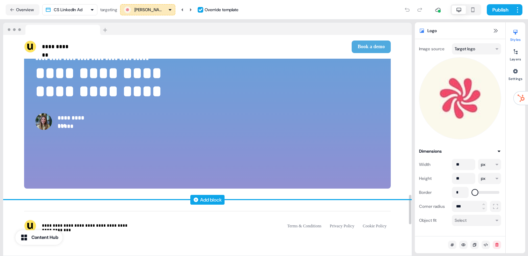
scroll to position [1423, 0]
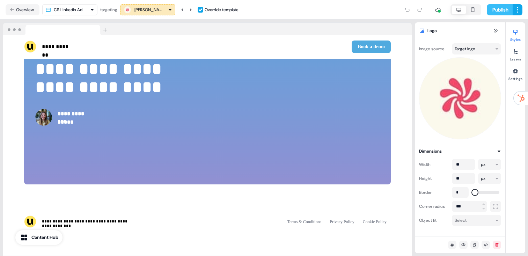
click at [499, 12] on button "Publish" at bounding box center [500, 9] width 26 height 11
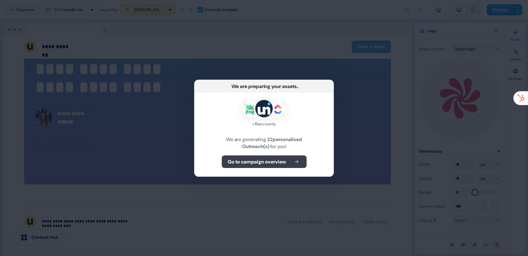
click at [267, 155] on button "Go to campaign overview" at bounding box center [264, 161] width 85 height 13
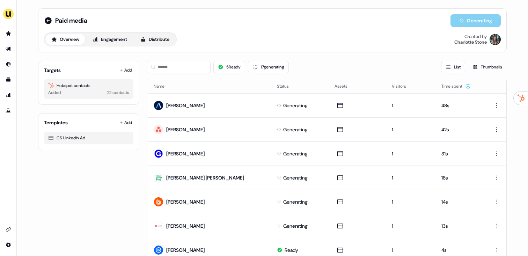
click at [179, 60] on div "5 Ready 17 generating List Thumbnails" at bounding box center [327, 67] width 359 height 24
click at [179, 63] on input at bounding box center [179, 67] width 63 height 13
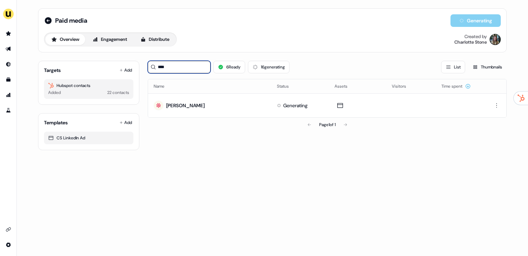
type input "****"
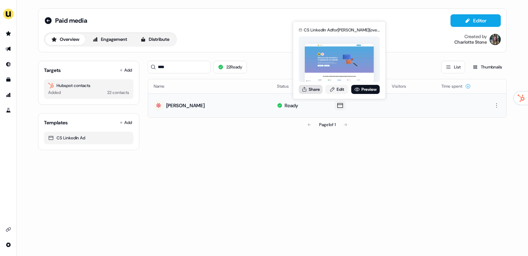
click at [317, 88] on button "Share" at bounding box center [311, 89] width 24 height 9
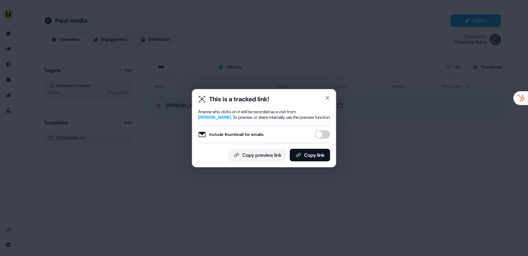
click at [323, 137] on button "Include thumbnail for emails" at bounding box center [322, 134] width 15 height 8
click at [320, 149] on button "Copy link" at bounding box center [310, 155] width 41 height 13
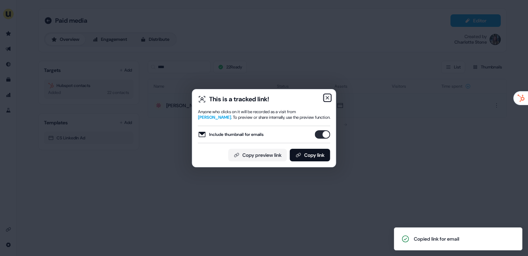
click at [328, 100] on icon "button" at bounding box center [328, 98] width 6 height 6
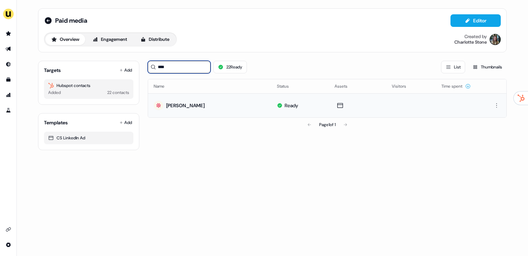
drag, startPoint x: 181, startPoint y: 65, endPoint x: 167, endPoint y: 64, distance: 14.1
click at [167, 64] on input "****" at bounding box center [179, 67] width 63 height 13
click at [46, 12] on div "Paid media Editor Overview Engagement Distribute Created by [PERSON_NAME]" at bounding box center [272, 30] width 469 height 44
click at [48, 21] on icon at bounding box center [48, 20] width 7 height 7
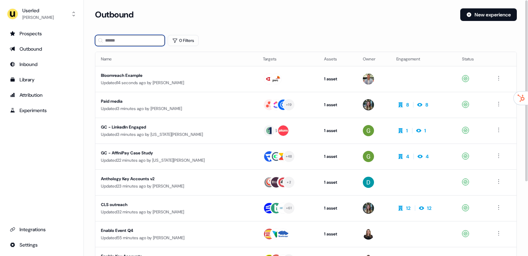
click at [144, 43] on input at bounding box center [130, 40] width 70 height 11
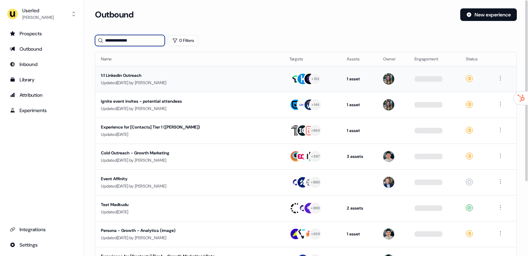
type input "**********"
click at [158, 80] on div "Updated [DATE] by [PERSON_NAME]" at bounding box center [189, 82] width 177 height 7
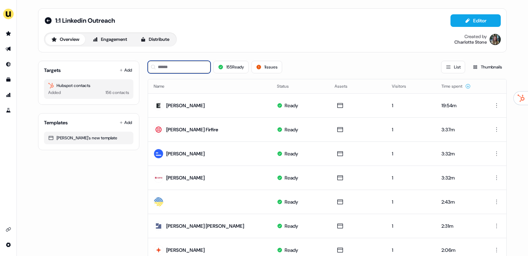
click at [185, 71] on input at bounding box center [179, 67] width 63 height 13
click at [183, 65] on input at bounding box center [179, 67] width 63 height 13
paste input "**********"
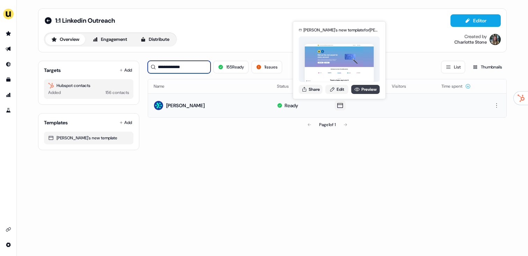
type input "**********"
click at [355, 90] on icon at bounding box center [357, 90] width 6 height 6
click at [309, 88] on button "Share" at bounding box center [311, 89] width 24 height 9
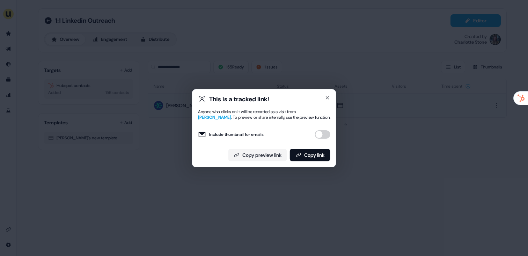
click at [323, 138] on button "Include thumbnail for emails" at bounding box center [322, 134] width 15 height 8
click at [318, 150] on button "Copy link" at bounding box center [310, 155] width 41 height 13
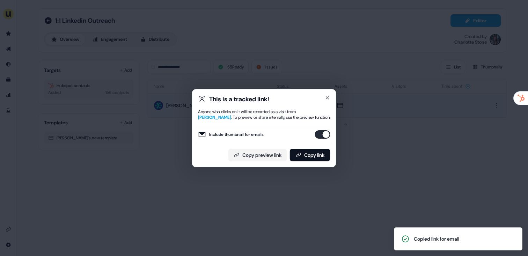
drag, startPoint x: 219, startPoint y: 100, endPoint x: 184, endPoint y: 89, distance: 36.5
click at [219, 100] on div "This is a tracked link!" at bounding box center [239, 99] width 60 height 8
click at [205, 73] on div "This is a tracked link! Anyone who clicks on it will be recorded as a visit fro…" at bounding box center [264, 128] width 528 height 256
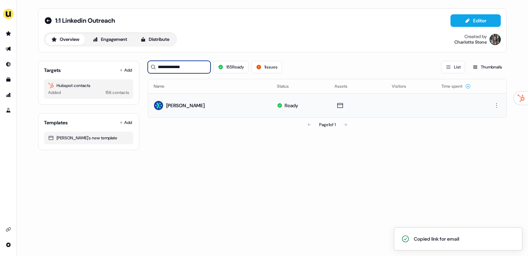
drag, startPoint x: 192, startPoint y: 67, endPoint x: 144, endPoint y: 65, distance: 48.3
click at [144, 65] on div "**********" at bounding box center [272, 102] width 469 height 95
click at [54, 14] on div "1:1 Linkedin Outreach Editor" at bounding box center [272, 20] width 457 height 13
click at [50, 19] on icon at bounding box center [48, 20] width 7 height 7
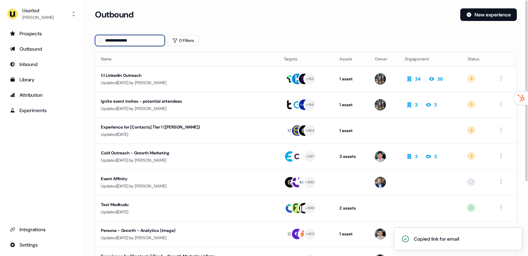
drag, startPoint x: 146, startPoint y: 41, endPoint x: 98, endPoint y: 39, distance: 47.5
click at [98, 39] on div "**********" at bounding box center [130, 40] width 70 height 11
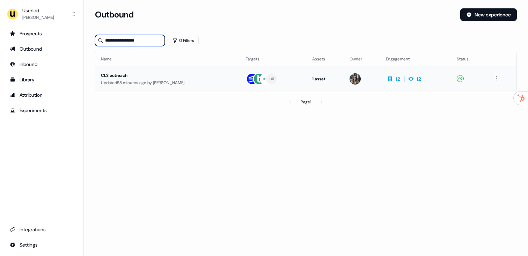
type input "**********"
click at [154, 80] on div "Updated 58 minutes ago by [PERSON_NAME]" at bounding box center [168, 82] width 134 height 7
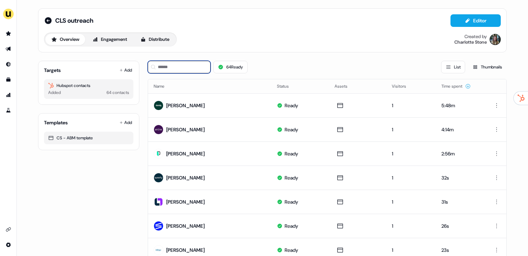
click at [185, 68] on input at bounding box center [179, 67] width 63 height 13
paste input "**********"
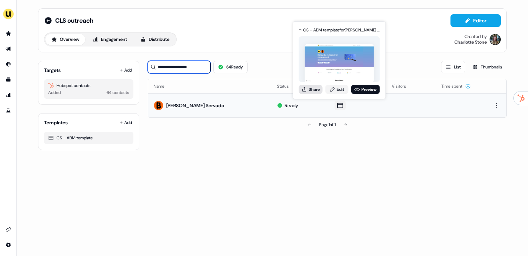
type input "**********"
click at [311, 88] on button "Share" at bounding box center [311, 89] width 24 height 9
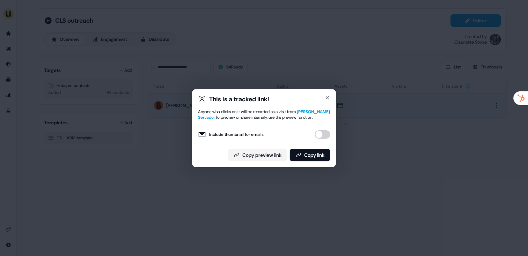
click at [325, 133] on button "Include thumbnail for emails" at bounding box center [322, 134] width 15 height 8
drag, startPoint x: 320, startPoint y: 153, endPoint x: 317, endPoint y: 115, distance: 38.9
click at [320, 152] on button "Copy link" at bounding box center [310, 155] width 41 height 13
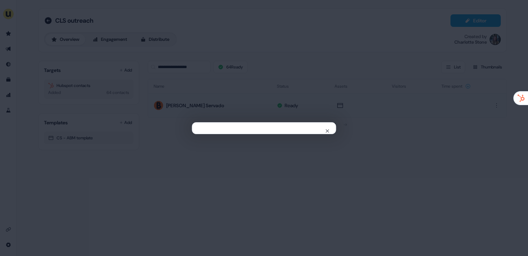
click at [405, 32] on div "Close" at bounding box center [264, 128] width 528 height 256
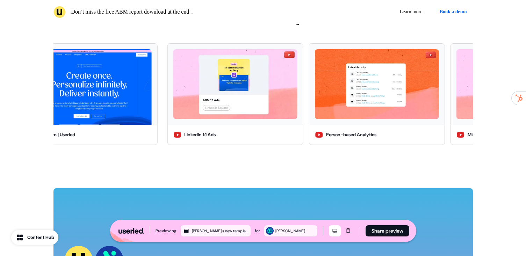
scroll to position [1271, 0]
